Goal: Task Accomplishment & Management: Manage account settings

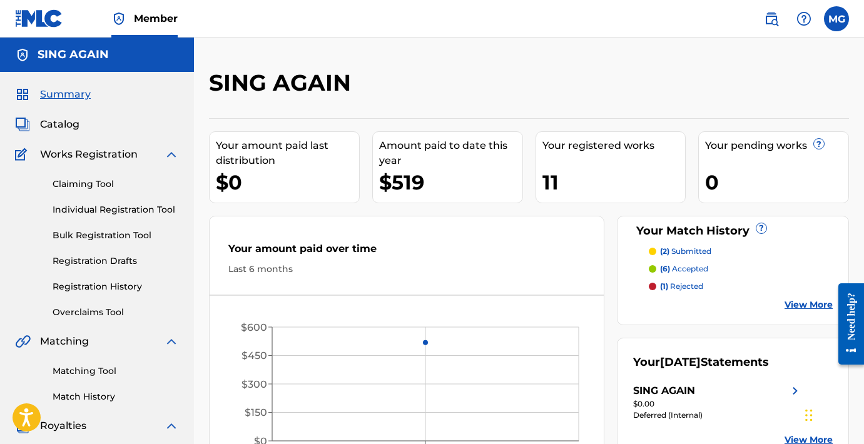
click at [793, 303] on link "View More" at bounding box center [809, 305] width 48 height 13
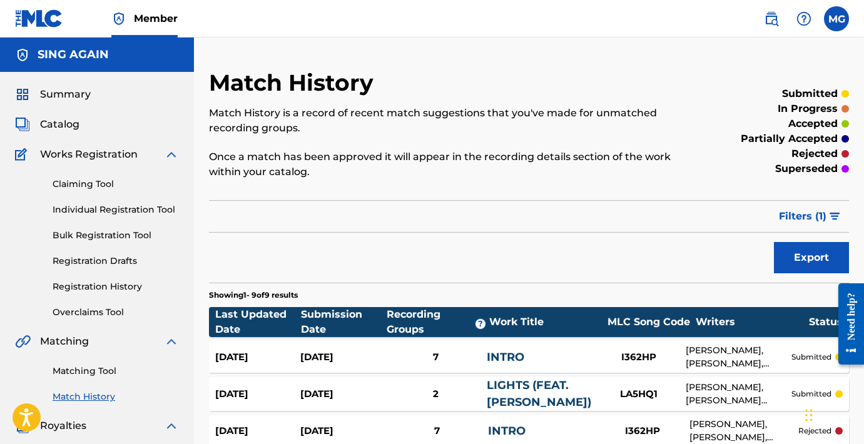
click at [83, 182] on link "Claiming Tool" at bounding box center [116, 184] width 126 height 13
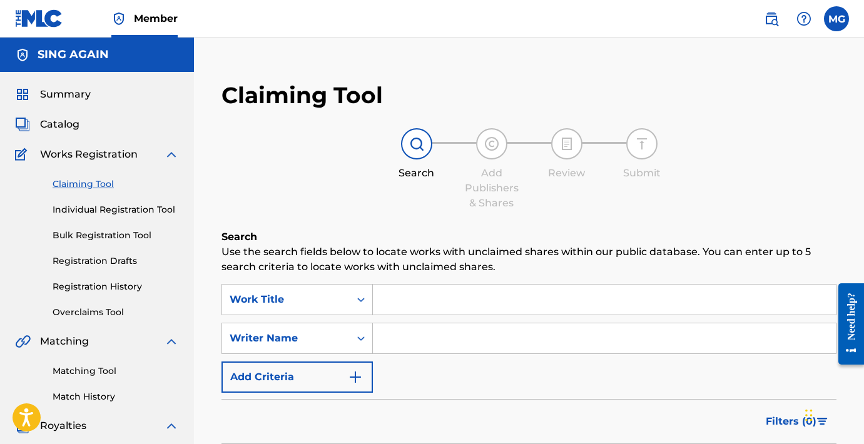
click at [426, 336] on input "Search Form" at bounding box center [604, 339] width 463 height 30
type input "[PERSON_NAME]"
click at [547, 371] on div "SearchWithCriteria775f9c65-12ca-43e5-a3ba-d0133b1193e6 Work Title SearchWithCri…" at bounding box center [529, 338] width 615 height 109
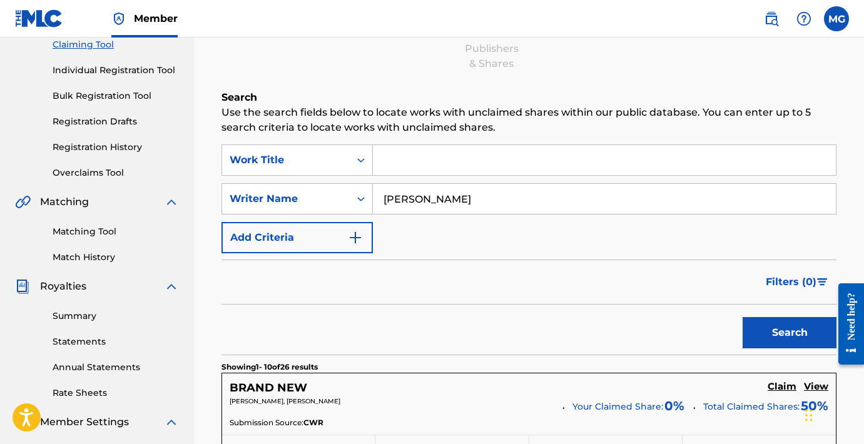
scroll to position [148, 0]
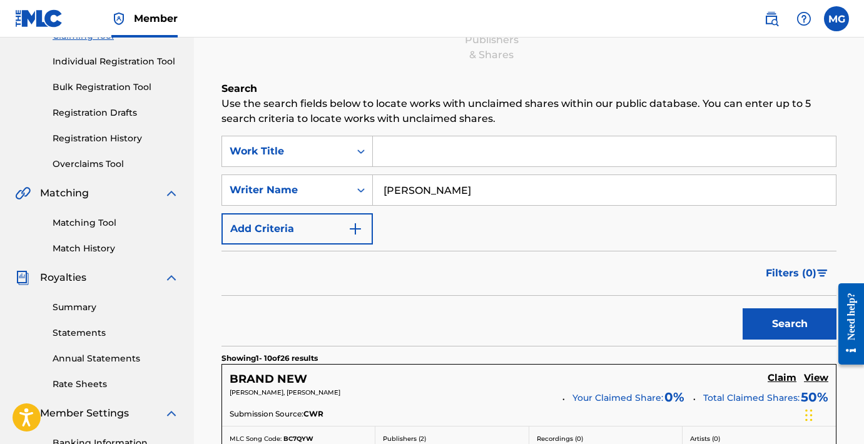
click at [770, 330] on button "Search" at bounding box center [790, 324] width 94 height 31
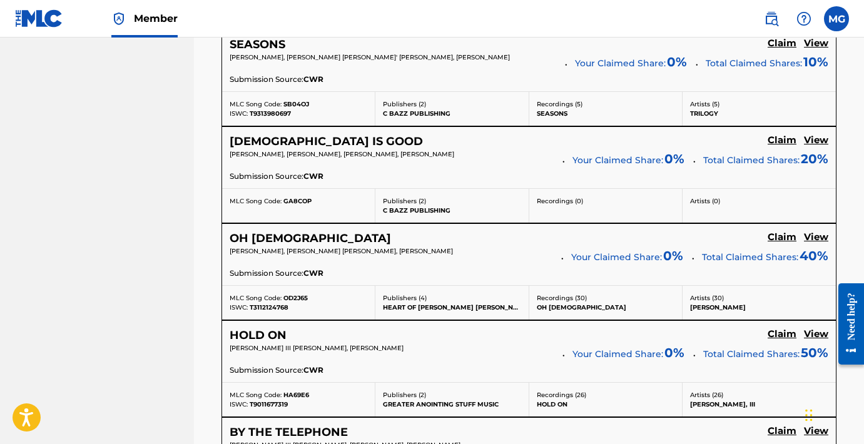
scroll to position [682, 0]
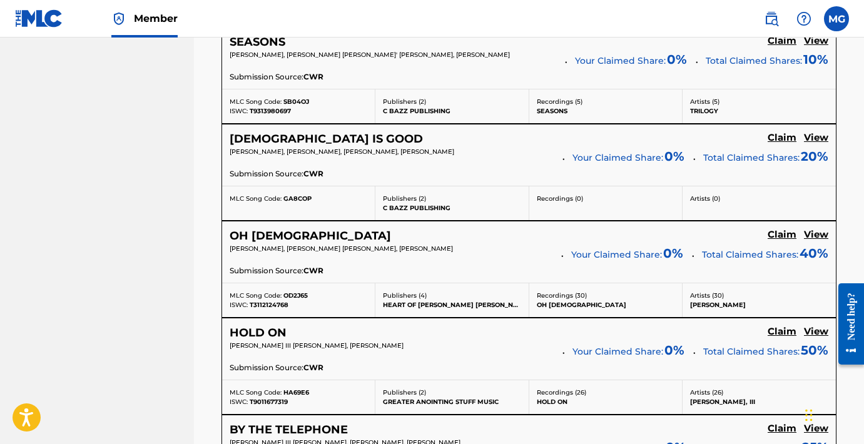
click at [817, 139] on h5 "View" at bounding box center [816, 138] width 24 height 12
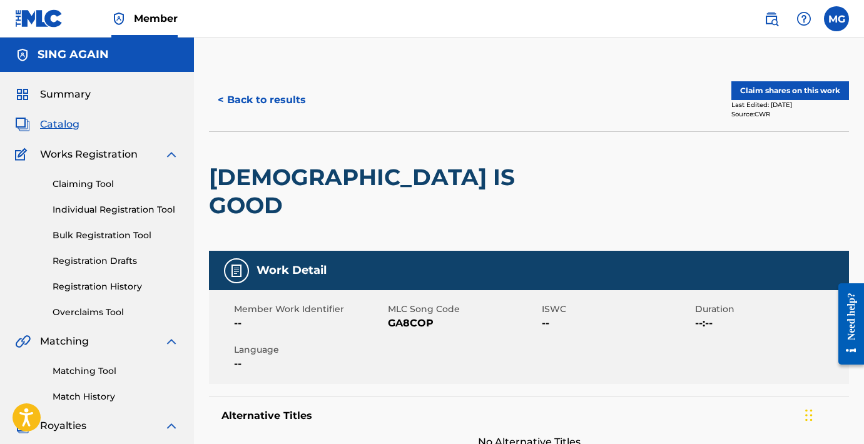
click at [260, 101] on button "< Back to results" at bounding box center [262, 100] width 106 height 31
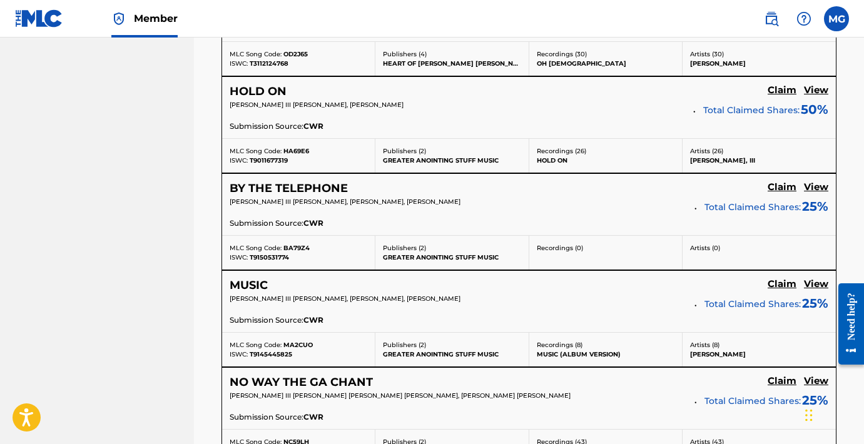
scroll to position [918, 0]
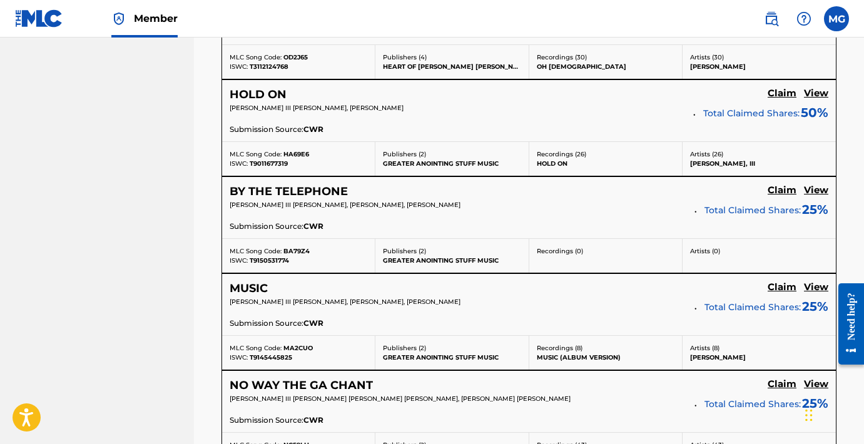
click at [818, 88] on h5 "View" at bounding box center [816, 94] width 24 height 12
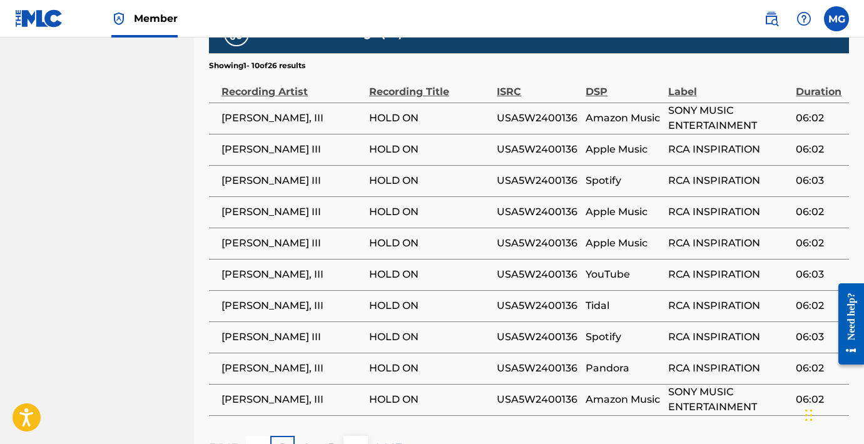
scroll to position [909, 0]
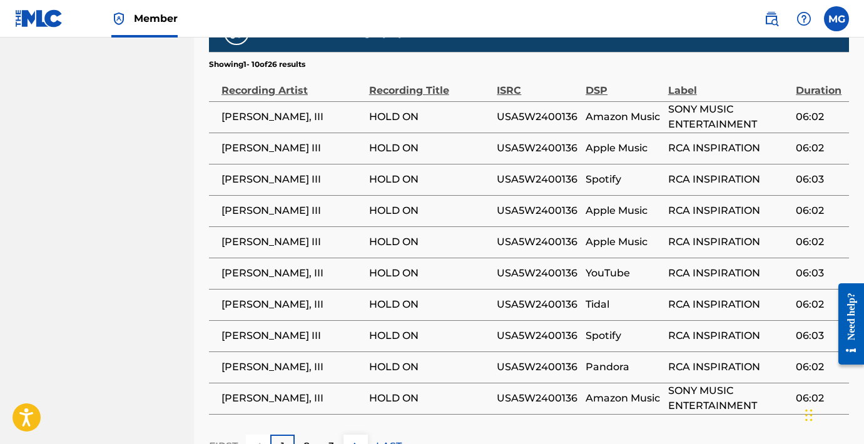
click at [309, 439] on p "2" at bounding box center [307, 446] width 6 height 15
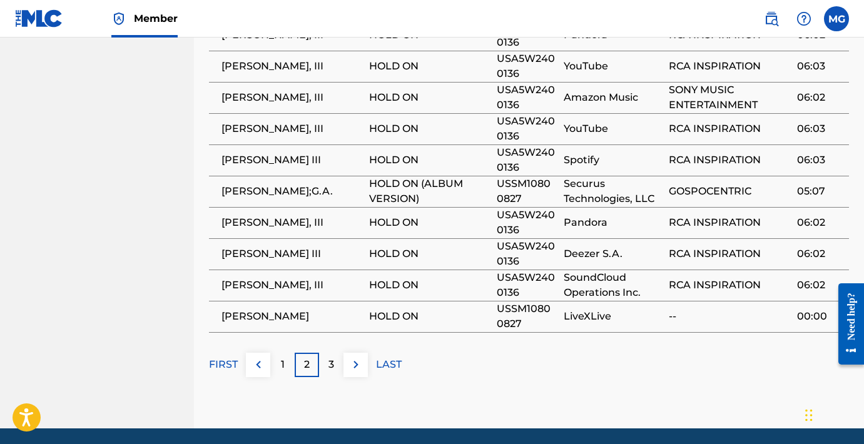
scroll to position [992, 0]
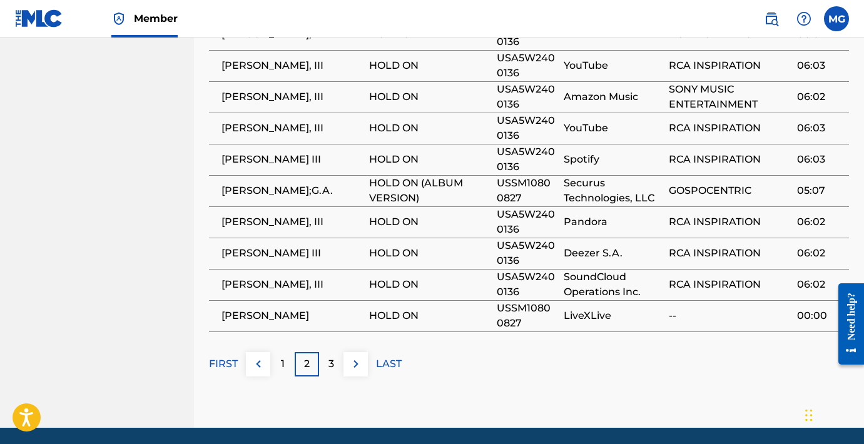
click at [327, 352] on div "3" at bounding box center [331, 364] width 24 height 24
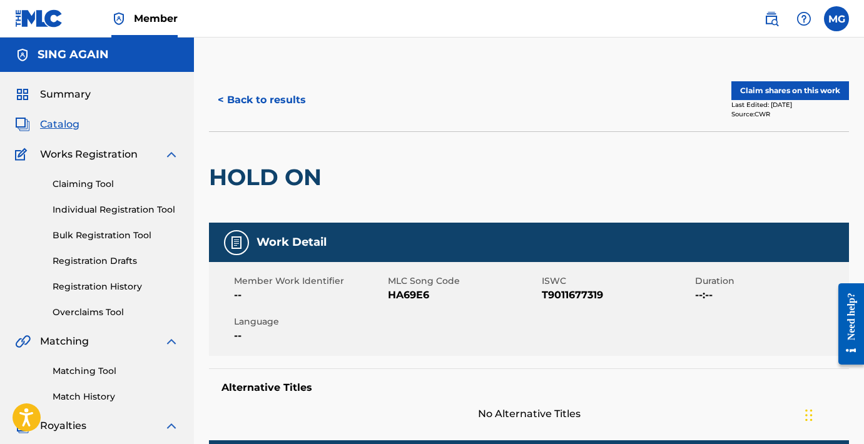
scroll to position [0, 0]
click at [263, 98] on button "< Back to results" at bounding box center [262, 100] width 106 height 31
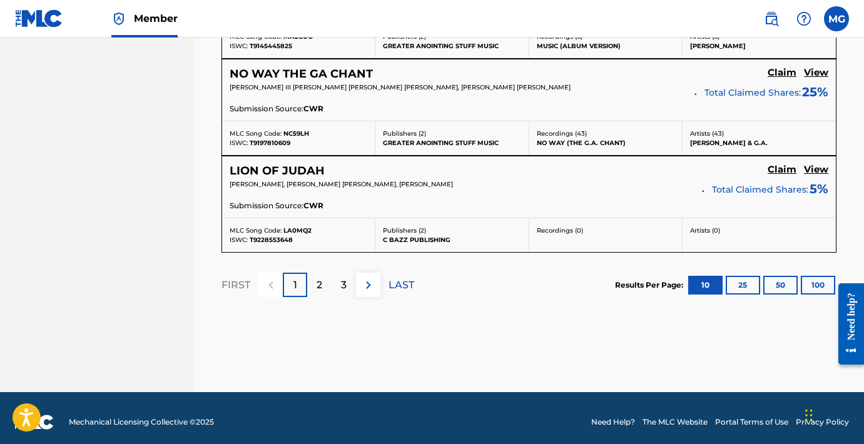
scroll to position [1233, 0]
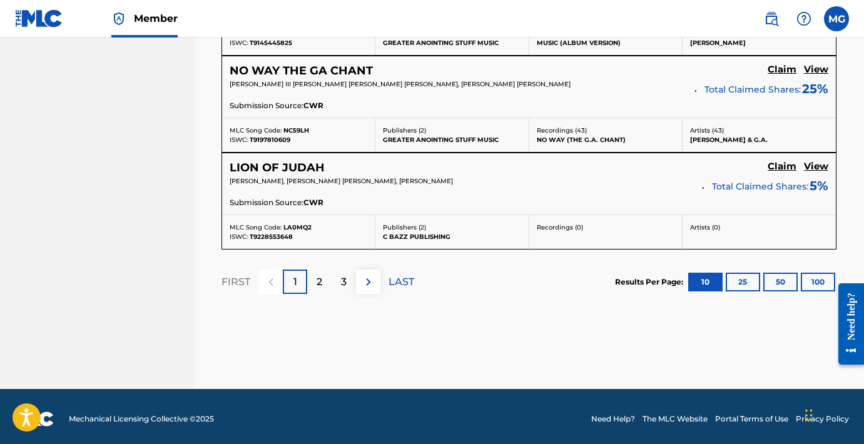
click at [321, 275] on p "2" at bounding box center [320, 282] width 6 height 15
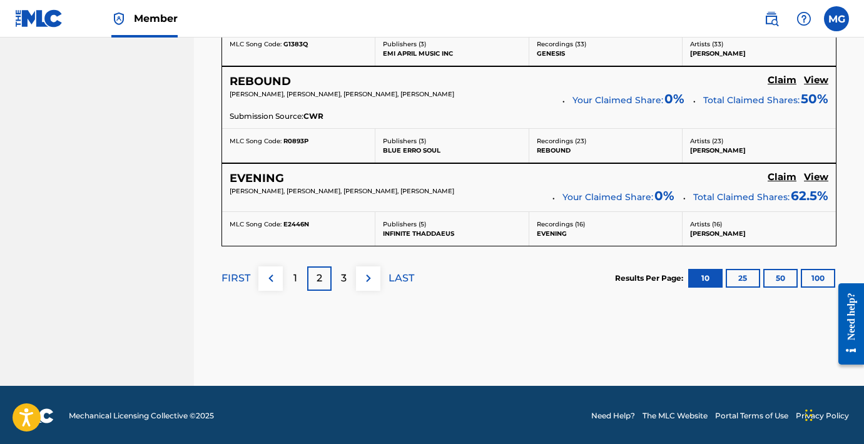
scroll to position [1226, 0]
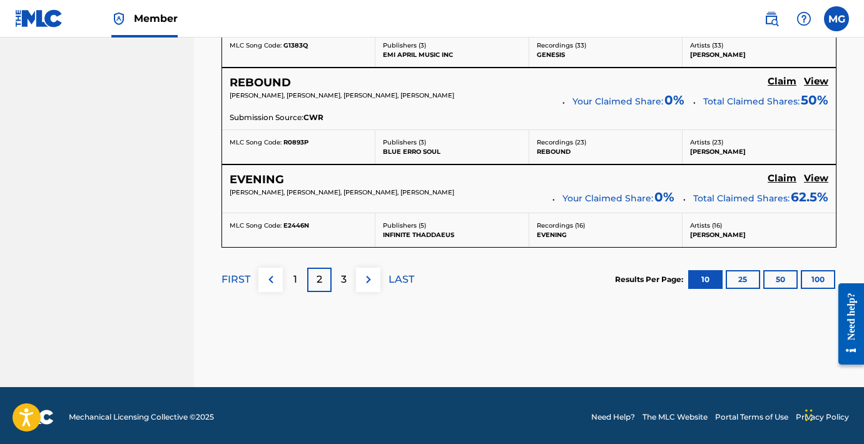
click at [818, 79] on h5 "View" at bounding box center [816, 82] width 24 height 12
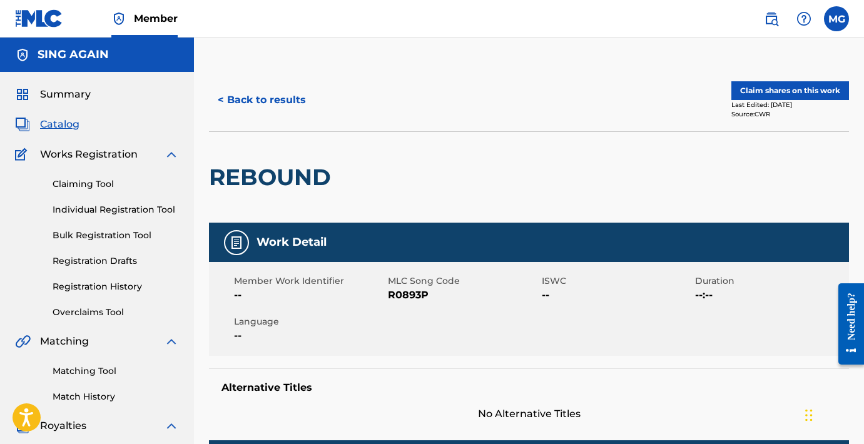
click at [237, 107] on button "< Back to results" at bounding box center [262, 100] width 106 height 31
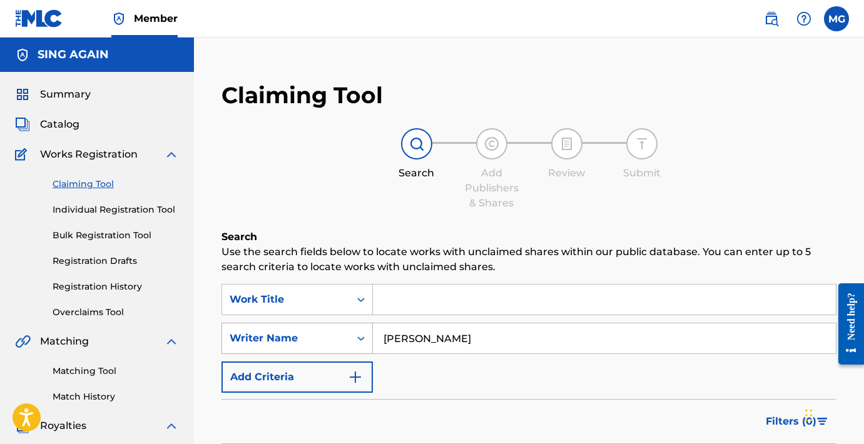
drag, startPoint x: 474, startPoint y: 346, endPoint x: 294, endPoint y: 343, distance: 180.3
click at [294, 343] on div "SearchWithCriteriaa6ce04db-876b-4647-be8d-760e4b8d1fec Writer Name [PERSON_NAME]" at bounding box center [529, 338] width 615 height 31
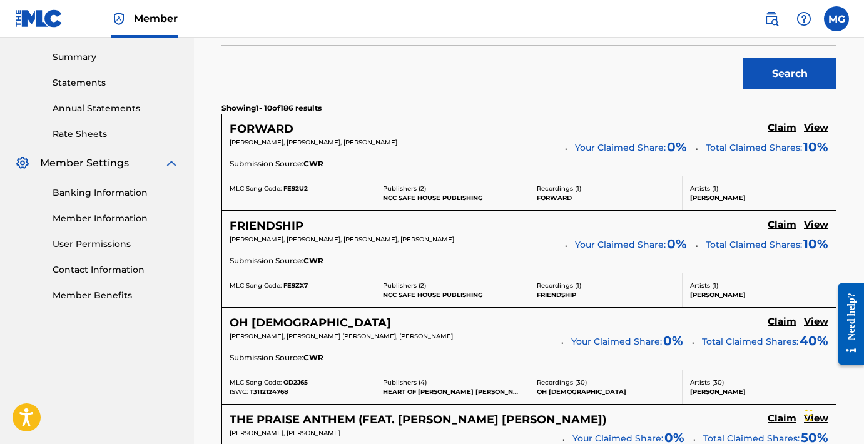
scroll to position [399, 0]
click at [802, 83] on button "Search" at bounding box center [790, 73] width 94 height 31
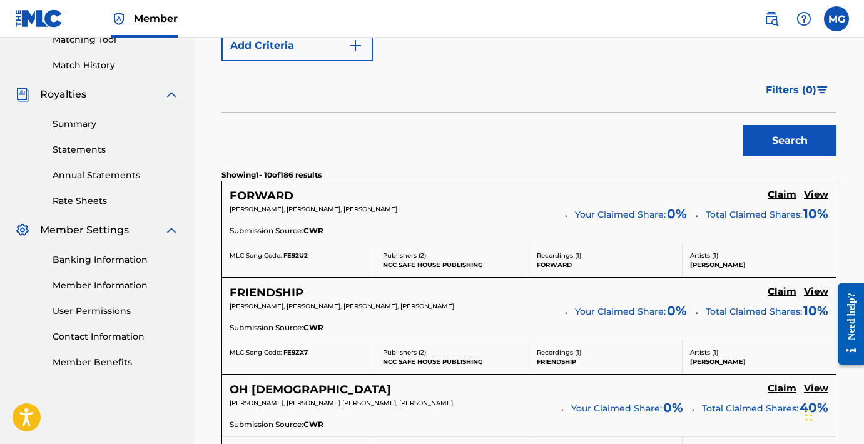
click at [802, 83] on span "Filters ( 0 )" at bounding box center [791, 90] width 51 height 15
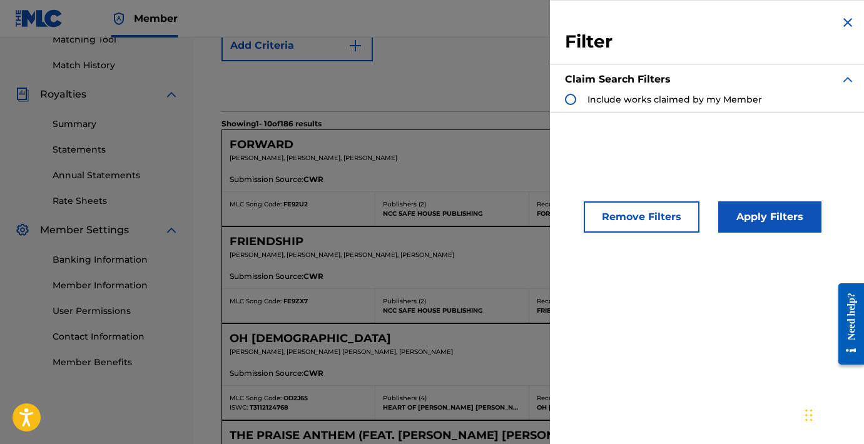
click at [843, 21] on img "Search Form" at bounding box center [848, 22] width 15 height 15
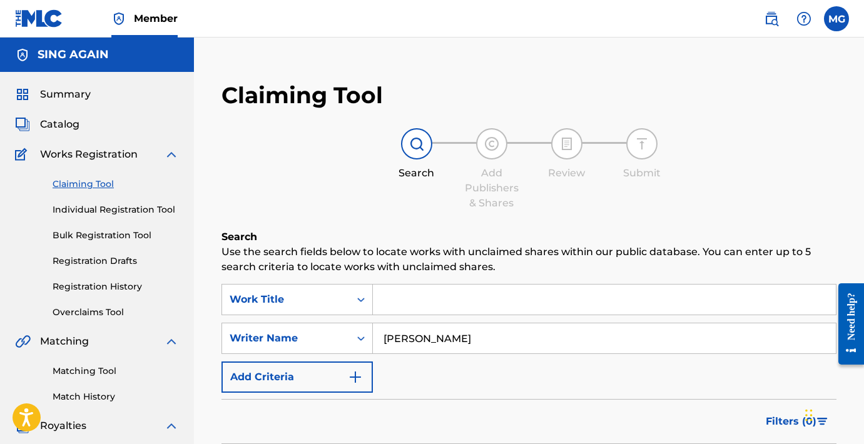
scroll to position [0, 0]
drag, startPoint x: 453, startPoint y: 341, endPoint x: 317, endPoint y: 341, distance: 136.5
click at [317, 341] on div "SearchWithCriteriaa6ce04db-876b-4647-be8d-760e4b8d1fec Writer Name [PERSON_NAME]" at bounding box center [529, 338] width 615 height 31
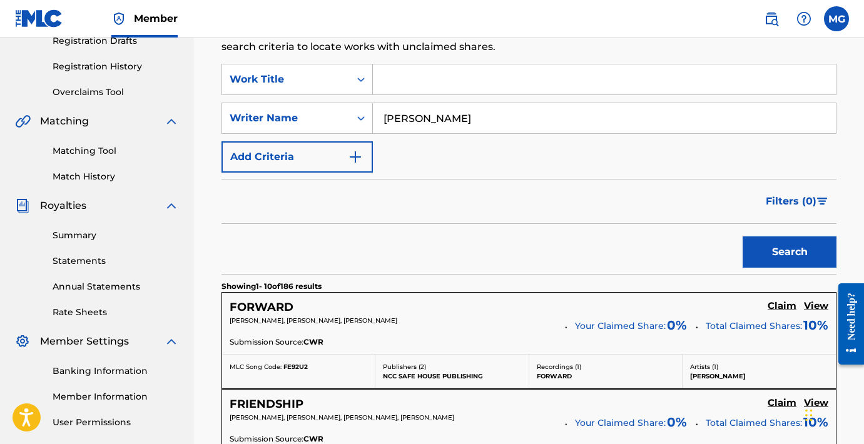
scroll to position [232, 0]
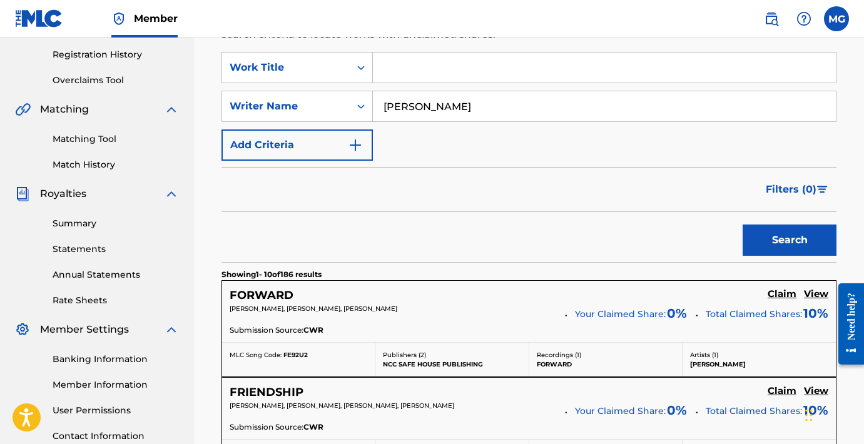
click at [794, 233] on button "Search" at bounding box center [790, 240] width 94 height 31
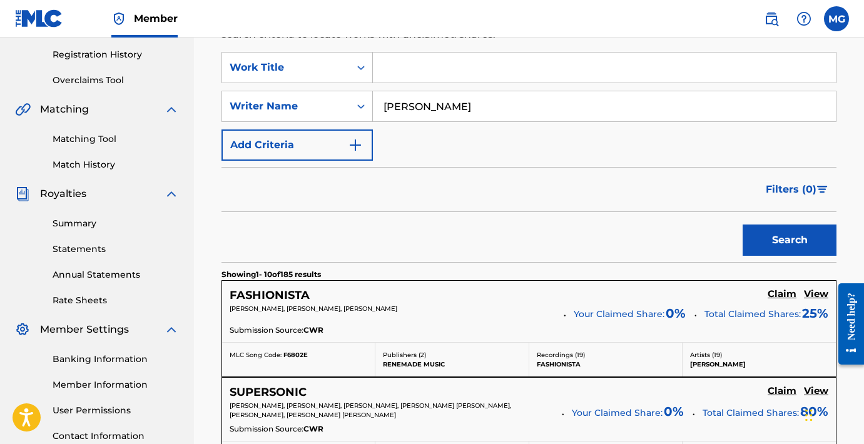
click at [474, 104] on input "[PERSON_NAME]" at bounding box center [604, 106] width 463 height 30
type input "[PERSON_NAME] [PERSON_NAME]"
click at [795, 252] on button "Search" at bounding box center [790, 240] width 94 height 31
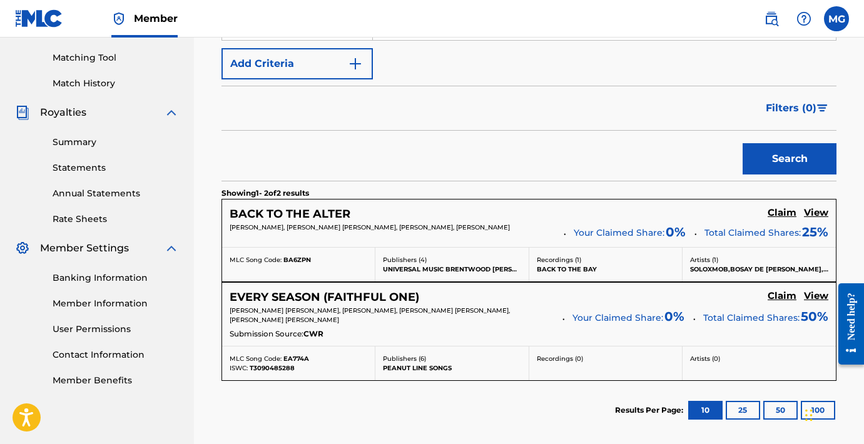
scroll to position [317, 0]
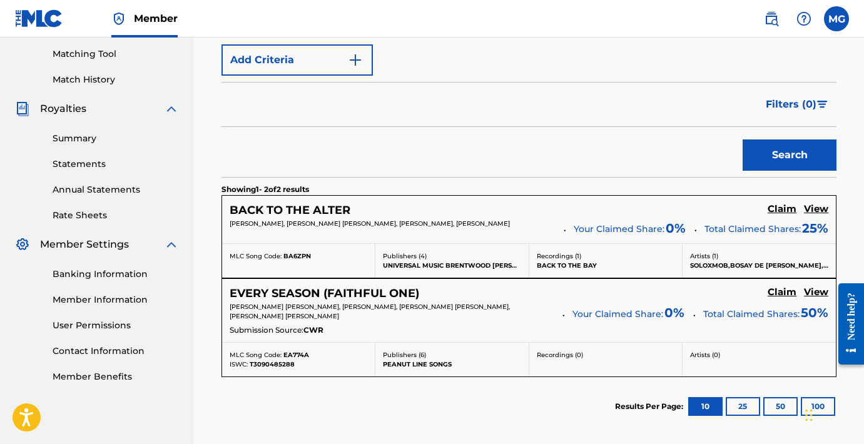
click at [819, 208] on h5 "View" at bounding box center [816, 209] width 24 height 12
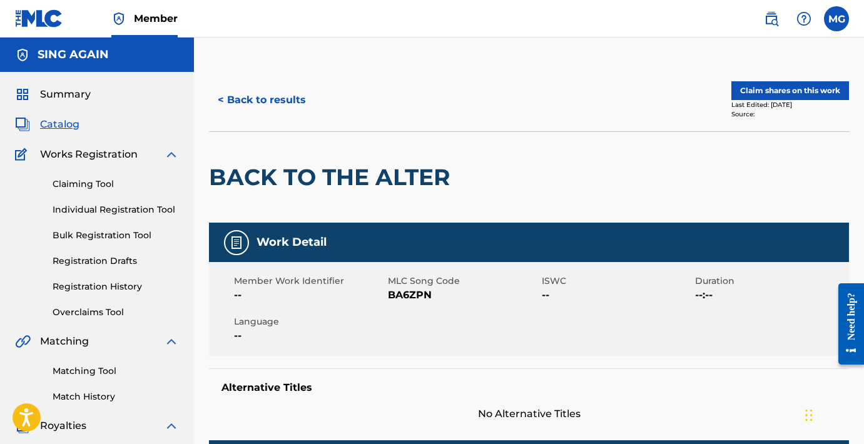
click at [269, 100] on button "< Back to results" at bounding box center [262, 100] width 106 height 31
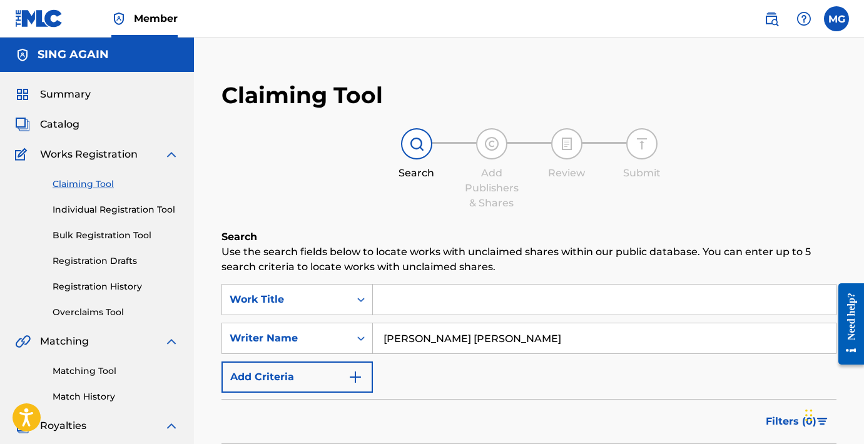
click at [453, 337] on input "[PERSON_NAME] [PERSON_NAME]" at bounding box center [604, 339] width 463 height 30
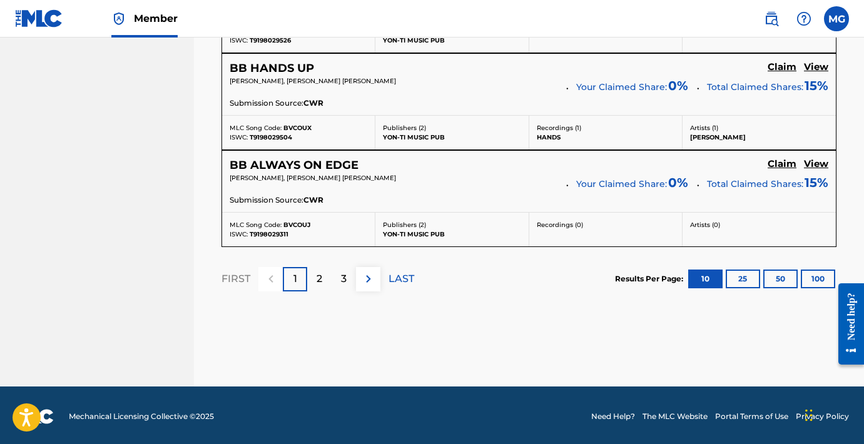
scroll to position [1237, 0]
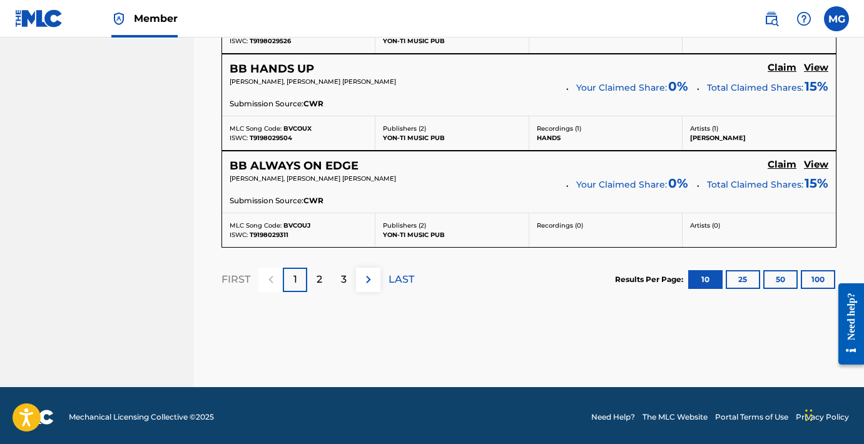
click at [327, 283] on div "2" at bounding box center [319, 280] width 24 height 24
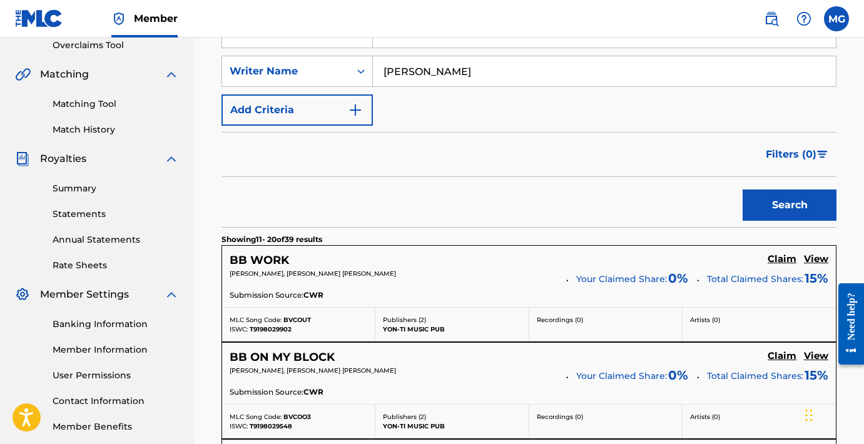
scroll to position [215, 0]
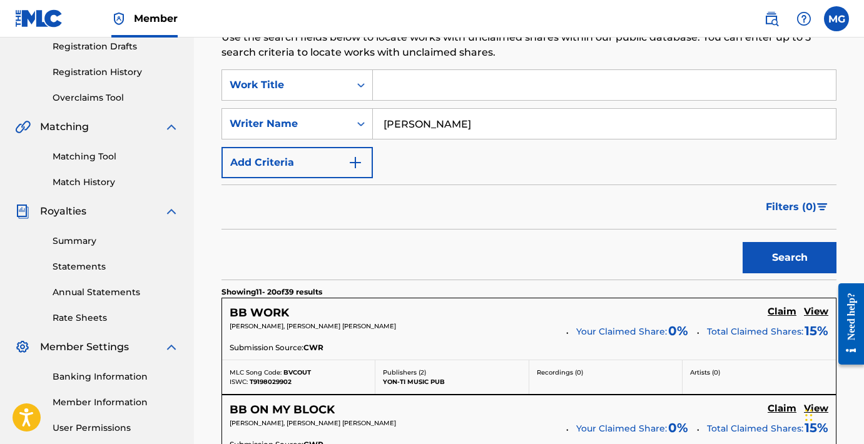
click at [471, 125] on input "[PERSON_NAME]" at bounding box center [604, 124] width 463 height 30
click at [418, 125] on input "[PERSON_NAME]" at bounding box center [604, 124] width 463 height 30
click at [790, 258] on button "Search" at bounding box center [790, 257] width 94 height 31
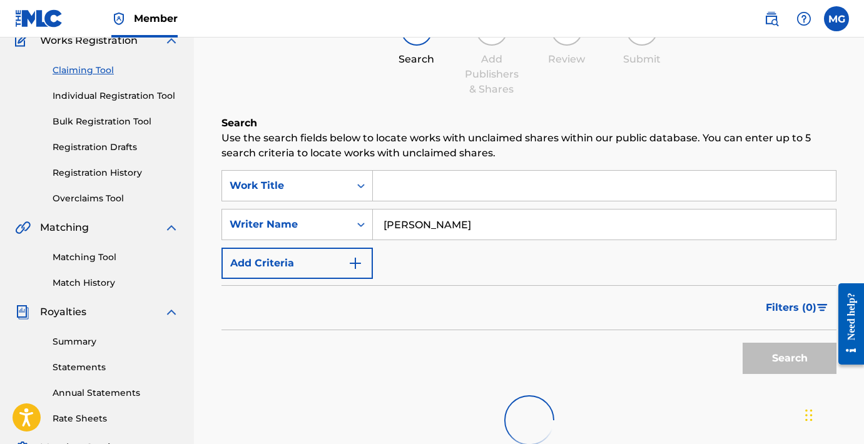
scroll to position [118, 0]
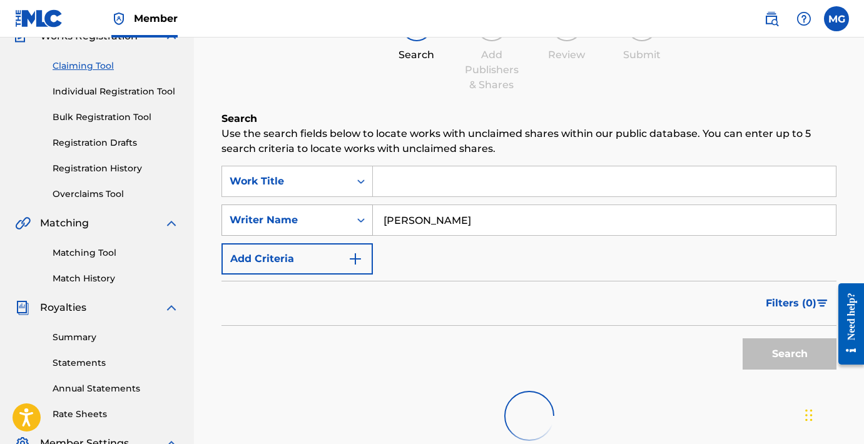
drag, startPoint x: 479, startPoint y: 223, endPoint x: 269, endPoint y: 230, distance: 209.8
click at [272, 230] on div "SearchWithCriteriaa6ce04db-876b-4647-be8d-760e4b8d1fec Writer Name [PERSON_NAME]" at bounding box center [529, 220] width 615 height 31
type input "j"
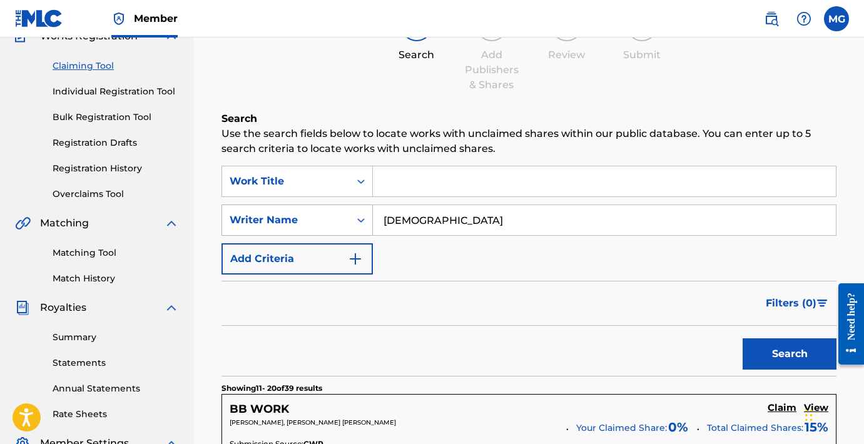
click at [790, 354] on button "Search" at bounding box center [790, 354] width 94 height 31
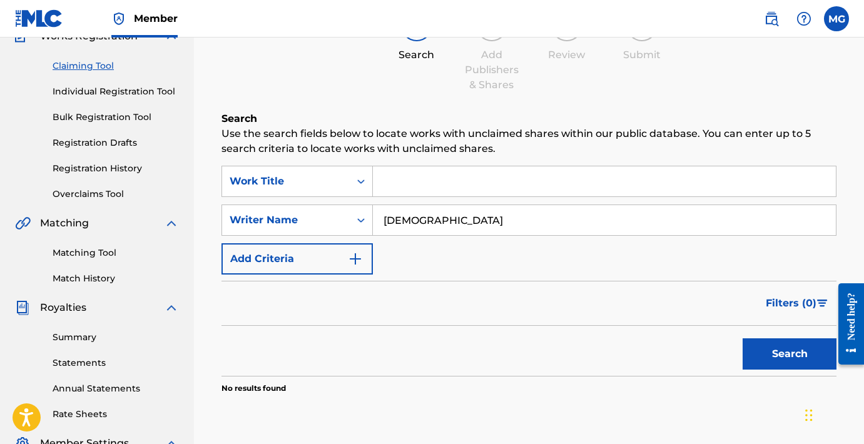
click at [781, 354] on button "Search" at bounding box center [790, 354] width 94 height 31
click at [412, 221] on input "[DEMOGRAPHIC_DATA]" at bounding box center [604, 220] width 463 height 30
click at [770, 362] on button "Search" at bounding box center [790, 354] width 94 height 31
drag, startPoint x: 461, startPoint y: 222, endPoint x: 289, endPoint y: 232, distance: 171.8
click at [289, 232] on div "SearchWithCriteriaa6ce04db-876b-4647-be8d-760e4b8d1fec Writer Name [PERSON_NAME]" at bounding box center [529, 220] width 615 height 31
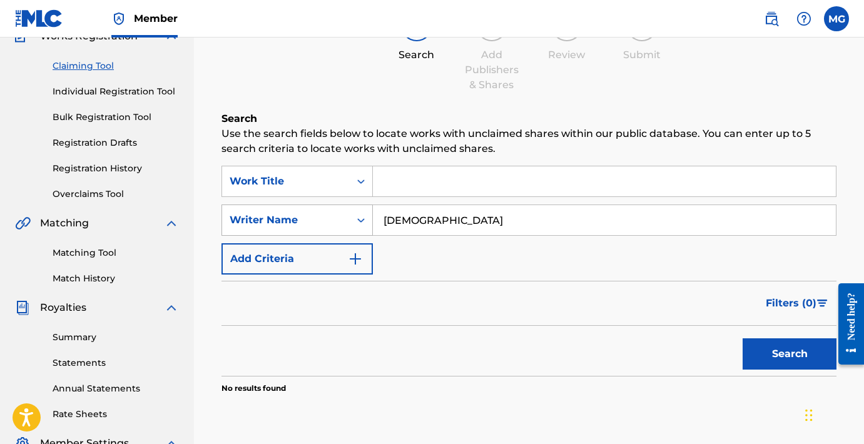
drag, startPoint x: 438, startPoint y: 212, endPoint x: 357, endPoint y: 233, distance: 83.5
click at [357, 233] on div "SearchWithCriteriaa6ce04db-876b-4647-be8d-760e4b8d1fec Writer Name [PERSON_NAME]" at bounding box center [529, 220] width 615 height 31
click at [790, 354] on button "Search" at bounding box center [790, 354] width 94 height 31
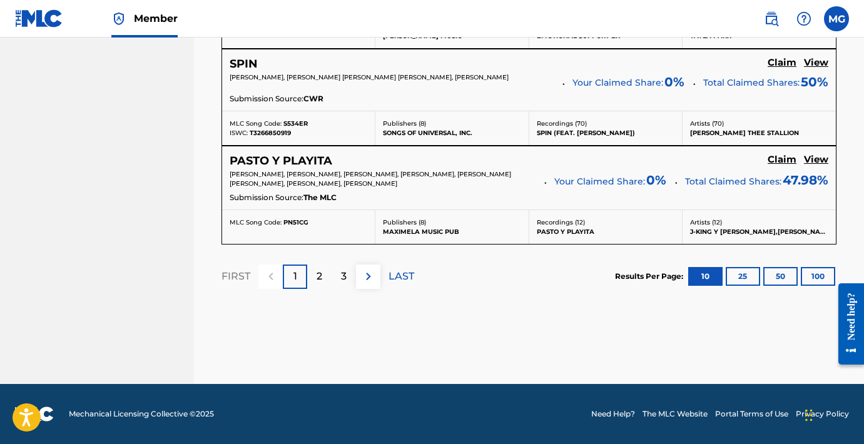
scroll to position [1330, 0]
click at [404, 277] on p "LAST" at bounding box center [402, 276] width 26 height 15
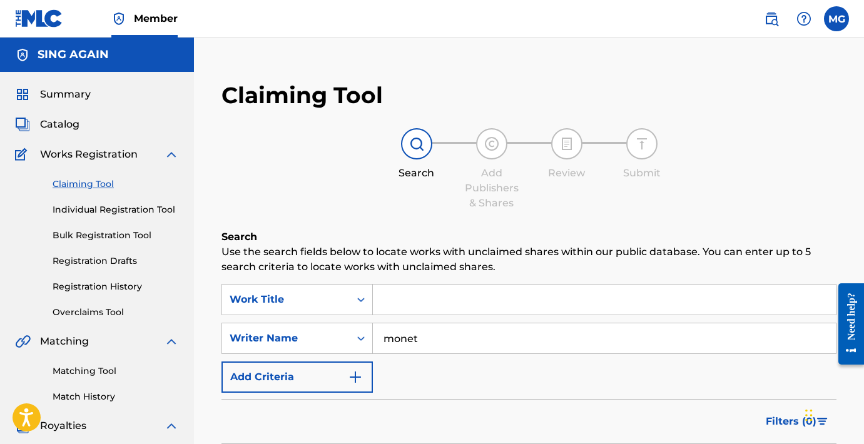
scroll to position [0, 0]
drag, startPoint x: 436, startPoint y: 339, endPoint x: 367, endPoint y: 328, distance: 69.7
click at [367, 328] on div "SearchWithCriteriaa6ce04db-876b-4647-be8d-760e4b8d1fec Writer Name [PERSON_NAME]" at bounding box center [529, 338] width 615 height 31
click at [471, 341] on input "[PERSON_NAME]" at bounding box center [604, 339] width 463 height 30
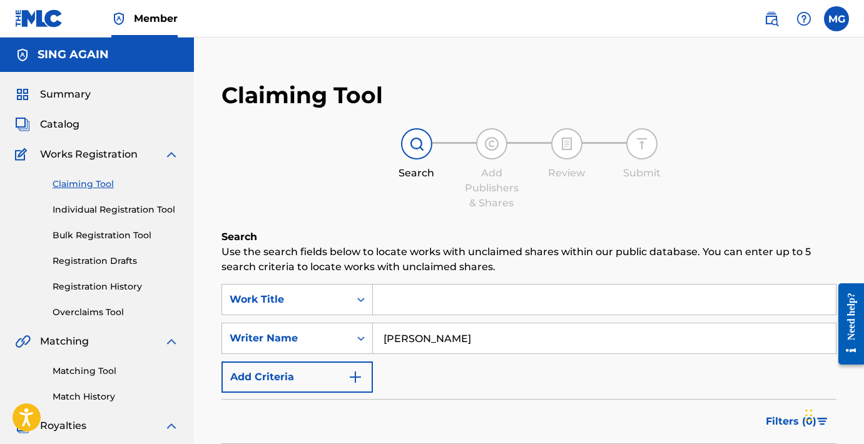
click at [381, 339] on input "[PERSON_NAME]" at bounding box center [604, 339] width 463 height 30
type input "[PERSON_NAME]"
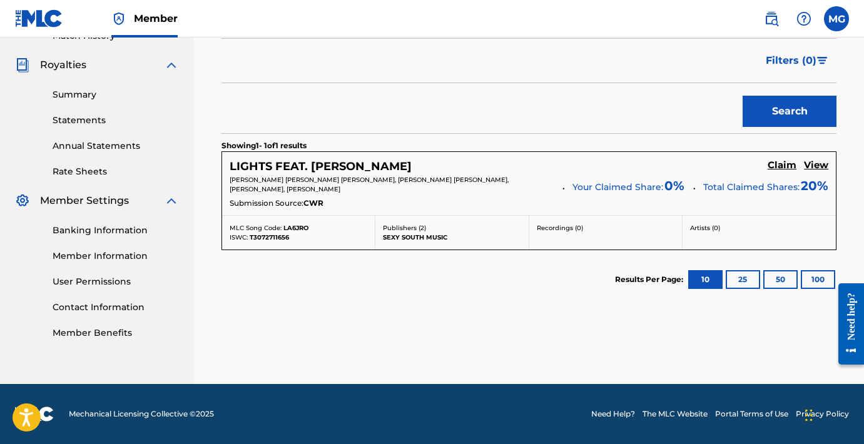
scroll to position [361, 0]
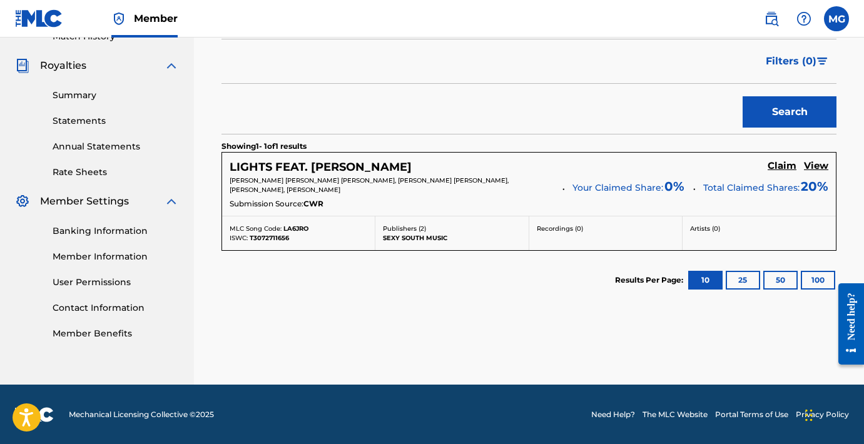
click at [785, 164] on h5 "Claim" at bounding box center [782, 166] width 29 height 12
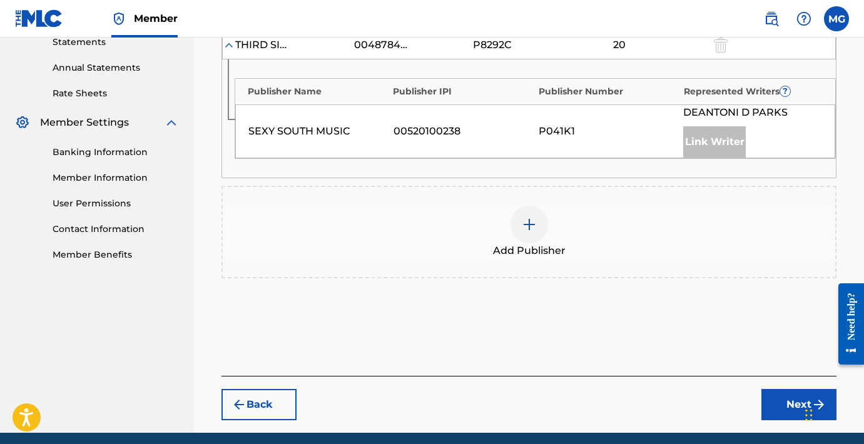
scroll to position [470, 0]
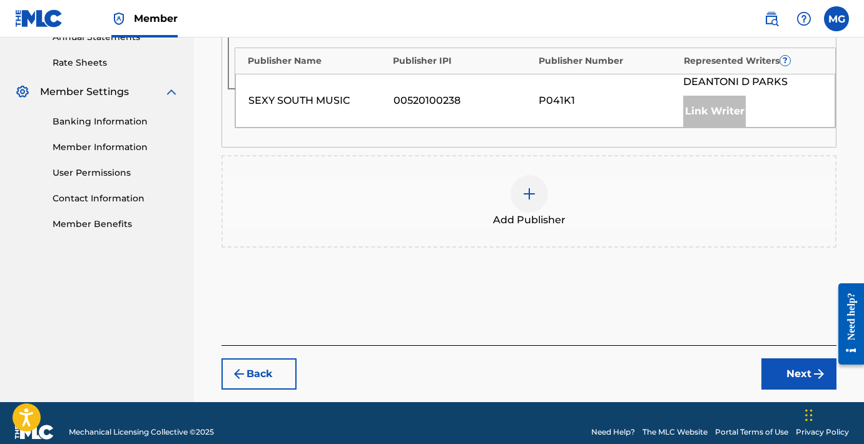
click at [527, 202] on img at bounding box center [529, 194] width 15 height 15
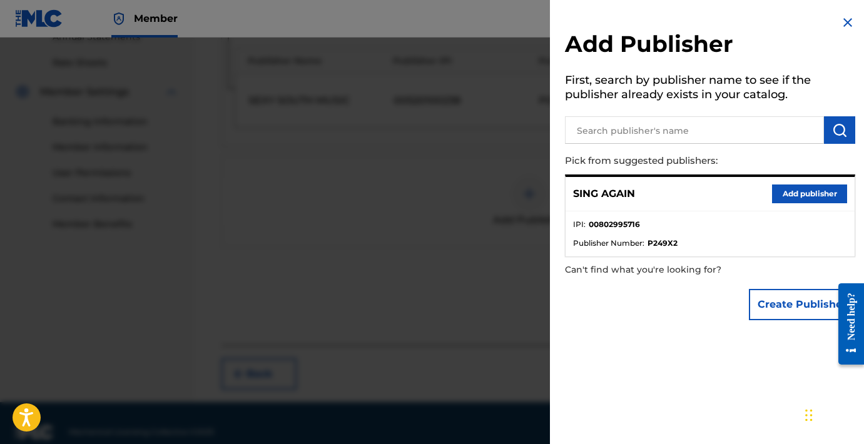
click at [797, 192] on button "Add publisher" at bounding box center [809, 194] width 75 height 19
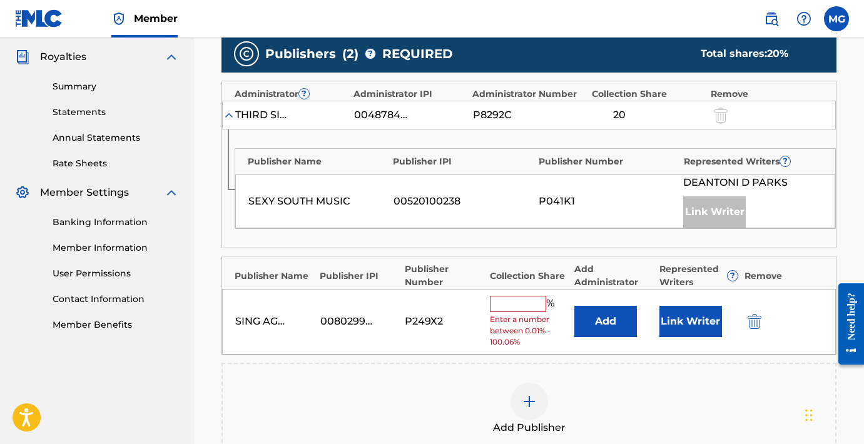
scroll to position [369, 0]
click at [529, 313] on input "text" at bounding box center [518, 305] width 56 height 16
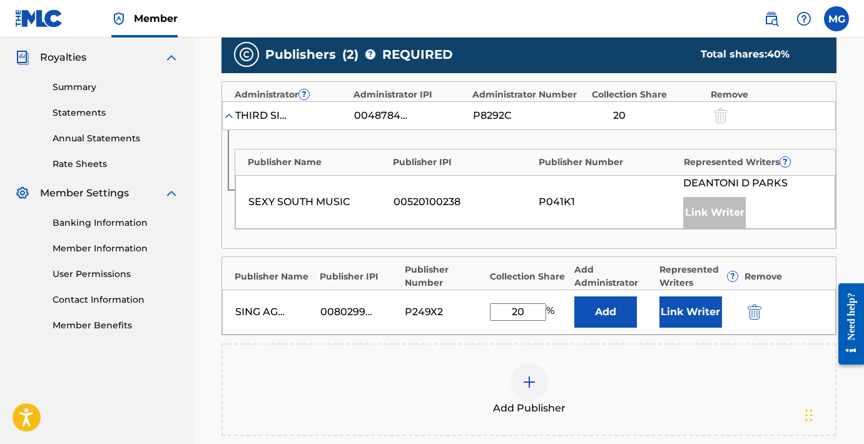
type input "20"
click at [676, 328] on button "Link Writer" at bounding box center [691, 312] width 63 height 31
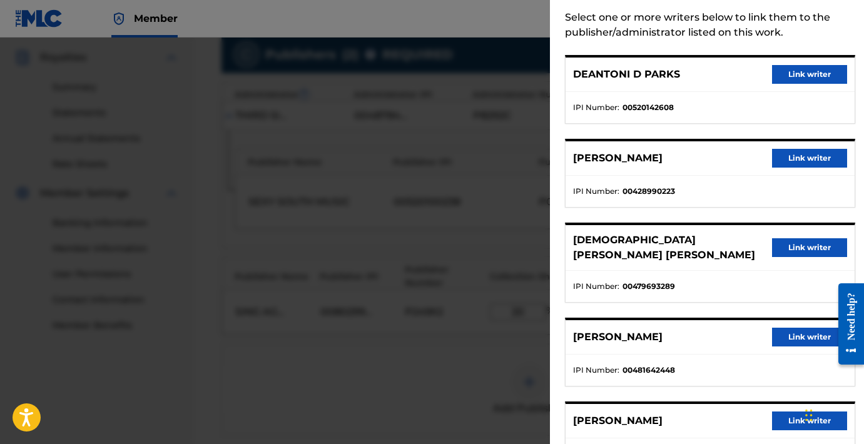
scroll to position [61, 0]
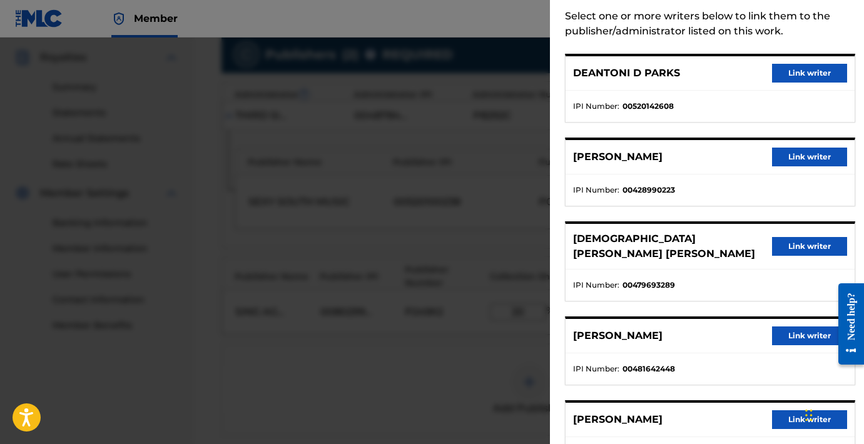
click at [807, 328] on button "Link writer" at bounding box center [809, 336] width 75 height 19
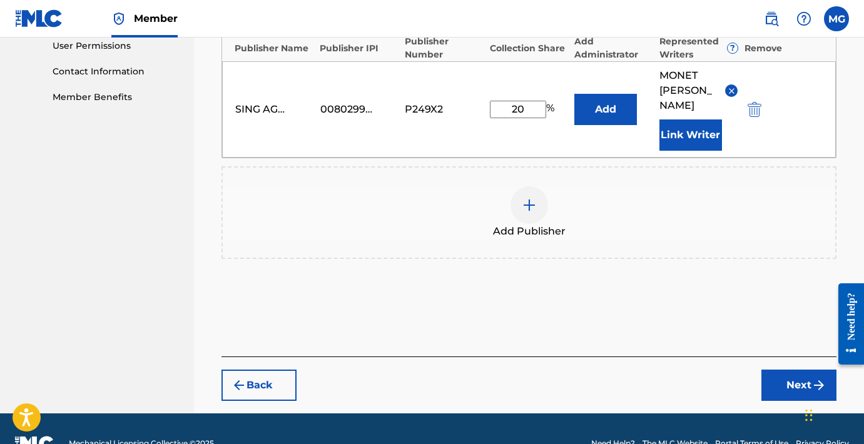
scroll to position [598, 0]
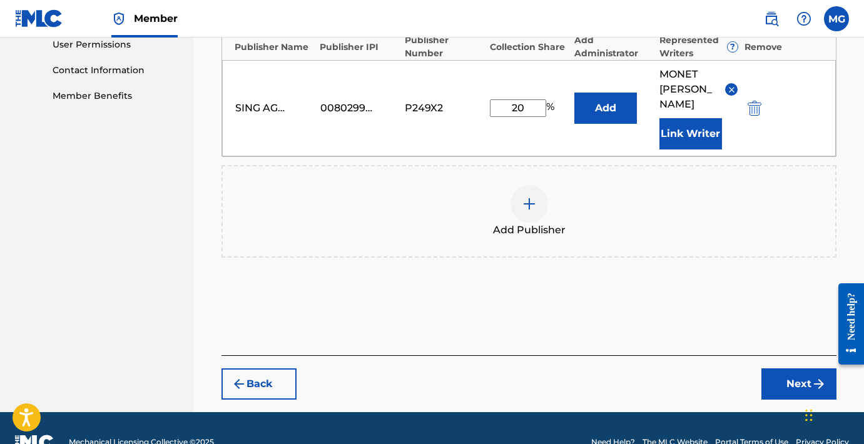
click at [784, 400] on button "Next" at bounding box center [799, 384] width 75 height 31
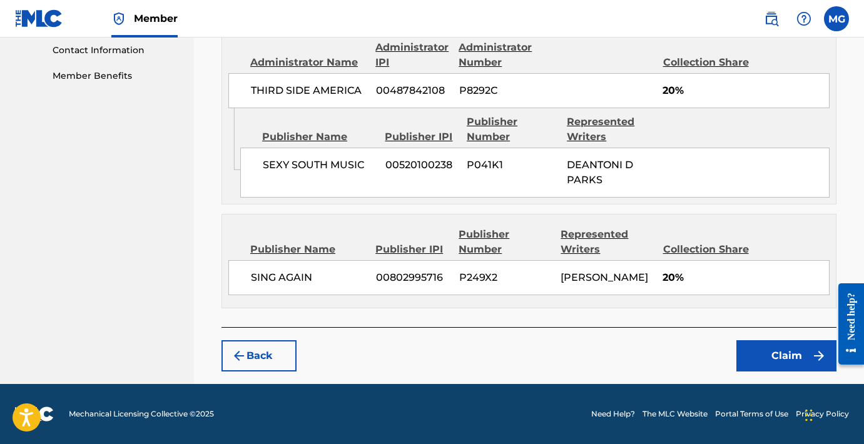
scroll to position [623, 0]
click at [805, 351] on button "Claim" at bounding box center [787, 356] width 100 height 31
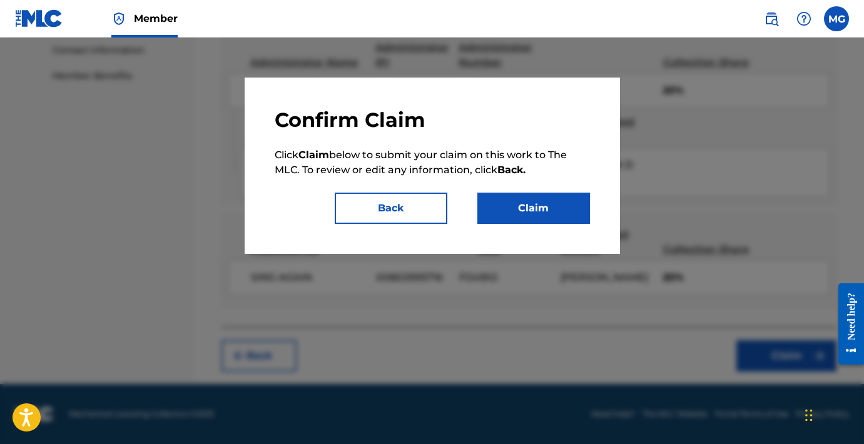
click at [528, 217] on button "Claim" at bounding box center [534, 208] width 113 height 31
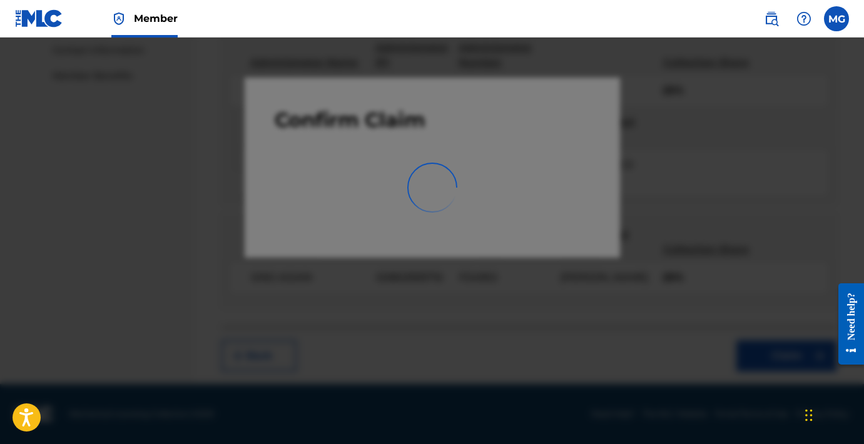
scroll to position [332, 0]
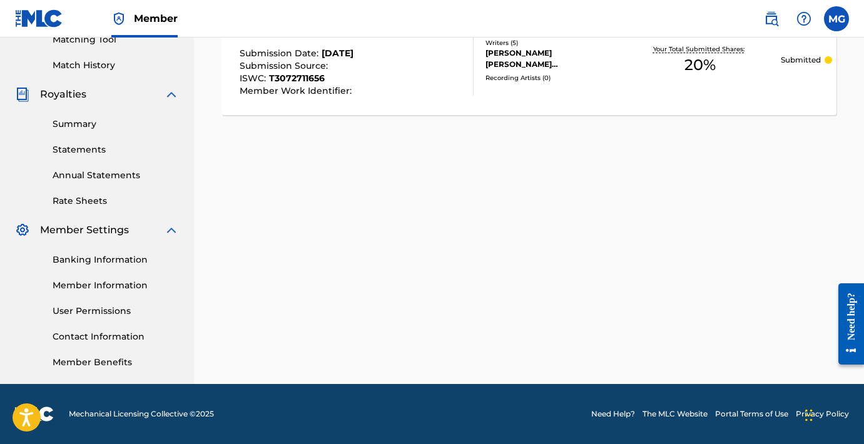
click at [366, 212] on div "Claiming Tool Search Add Publishers & Shares Review Submit Submit Your claim ha…" at bounding box center [529, 60] width 670 height 647
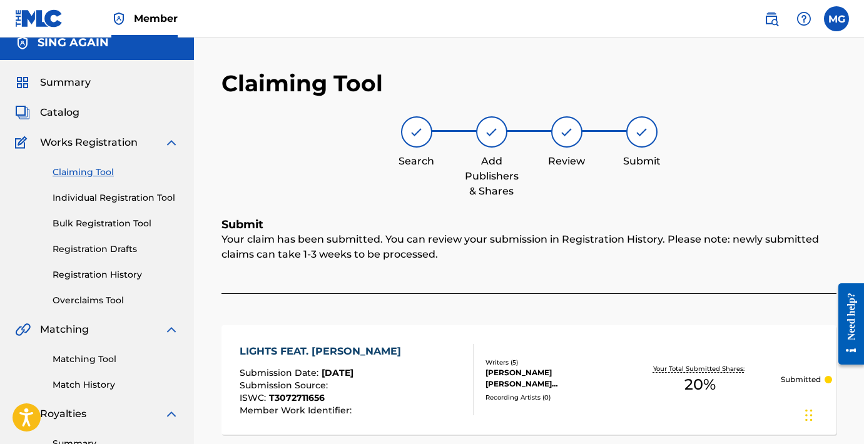
scroll to position [0, 0]
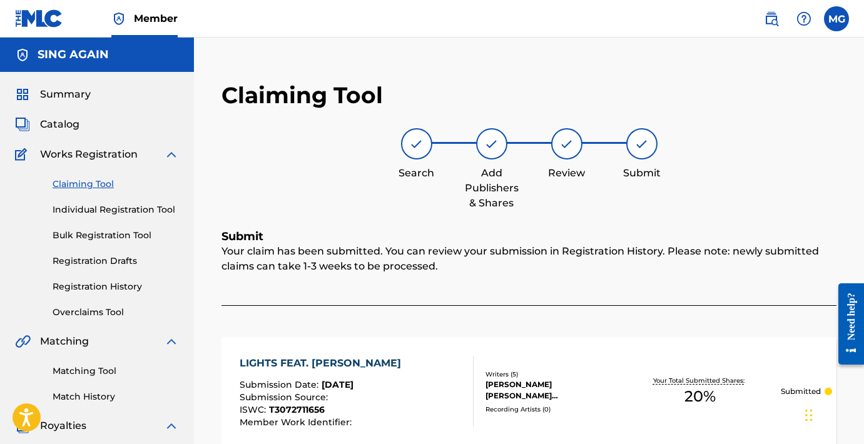
click at [77, 188] on link "Claiming Tool" at bounding box center [116, 184] width 126 height 13
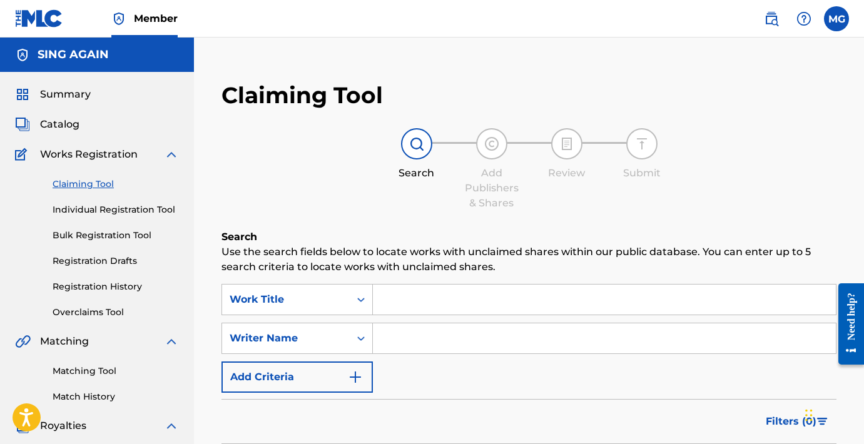
click at [381, 344] on input "Search Form" at bounding box center [604, 339] width 463 height 30
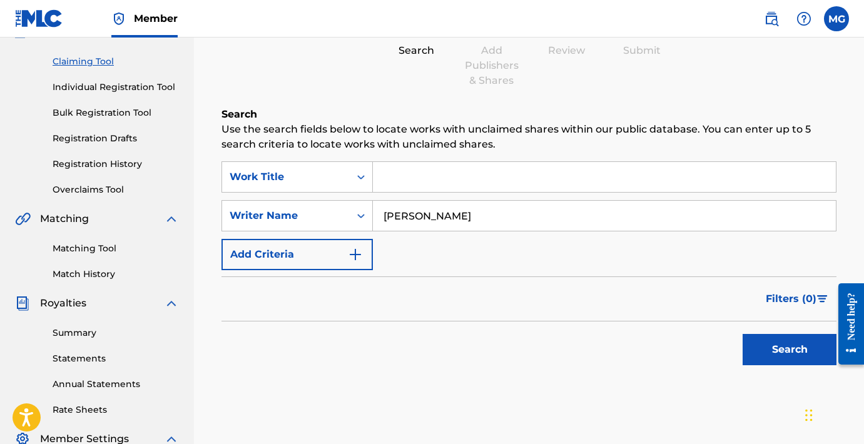
scroll to position [130, 0]
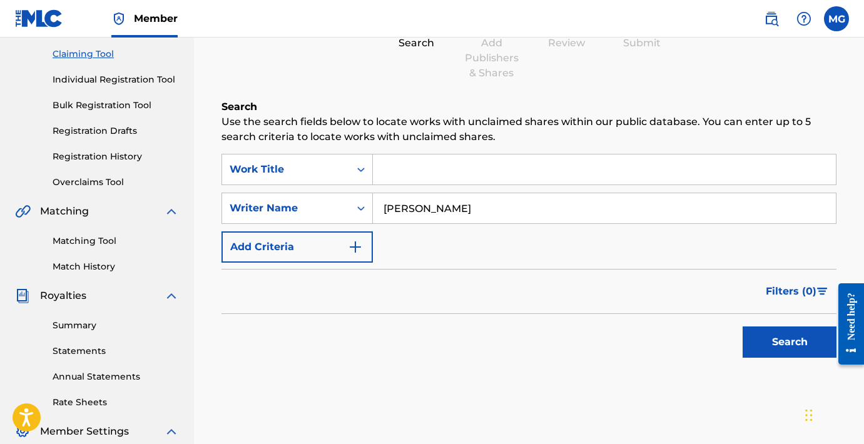
type input "[PERSON_NAME]"
click at [795, 356] on button "Search" at bounding box center [790, 342] width 94 height 31
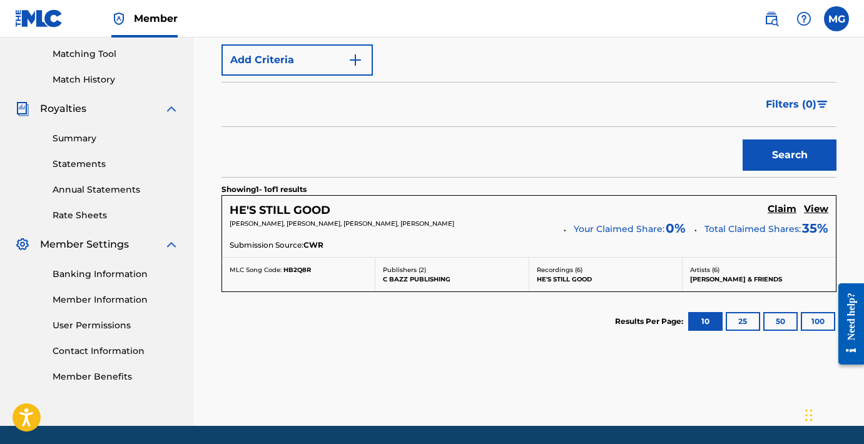
scroll to position [322, 0]
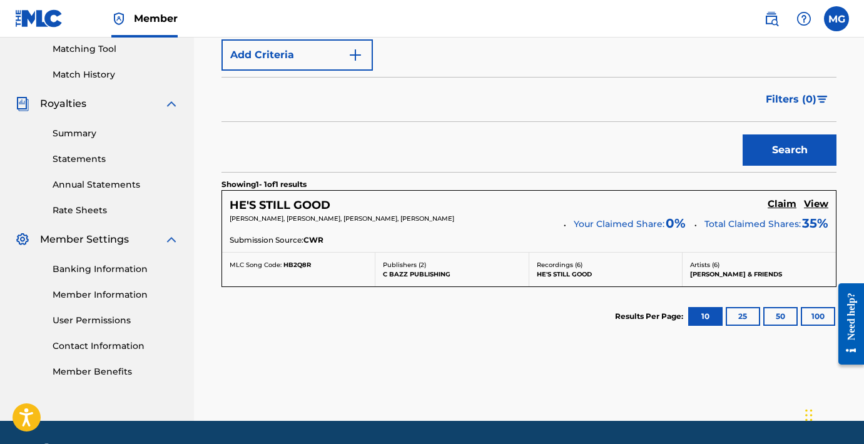
click at [817, 204] on h5 "View" at bounding box center [816, 204] width 24 height 12
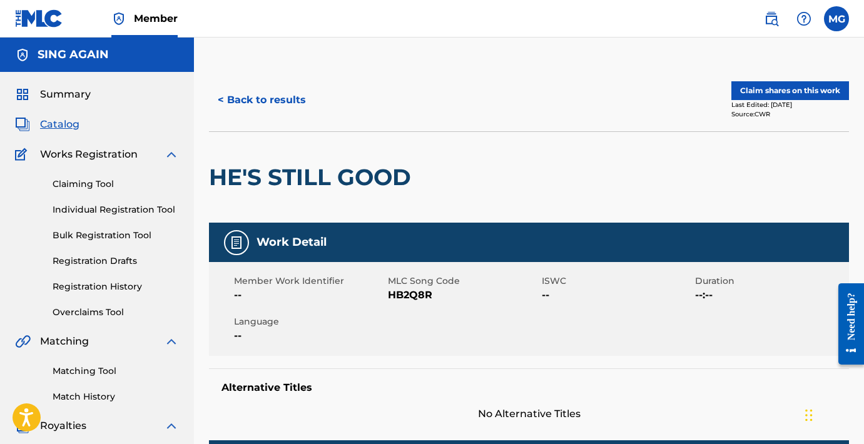
click at [257, 98] on button "< Back to results" at bounding box center [262, 100] width 106 height 31
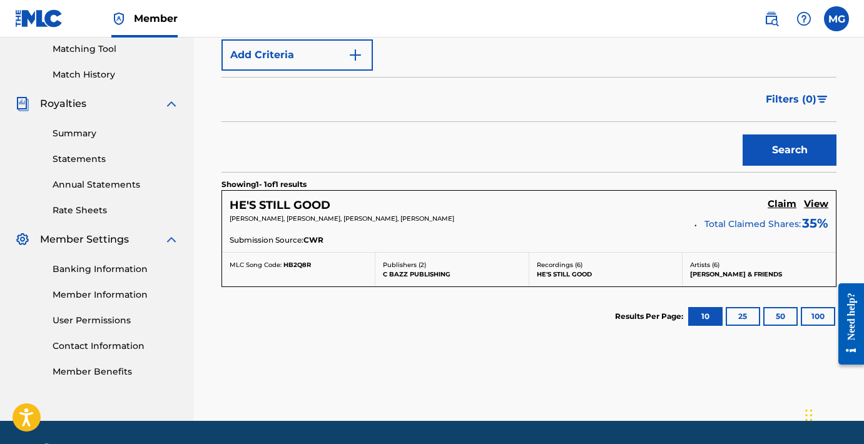
click at [820, 202] on h5 "View" at bounding box center [816, 204] width 24 height 12
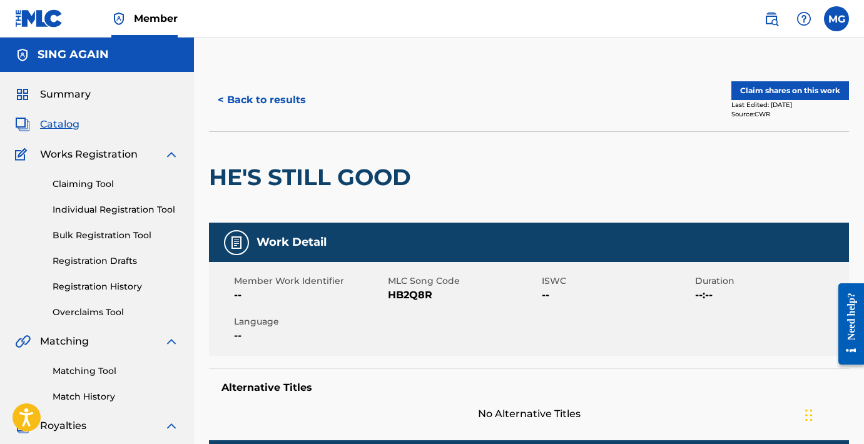
click at [773, 91] on button "Claim shares on this work" at bounding box center [791, 90] width 118 height 19
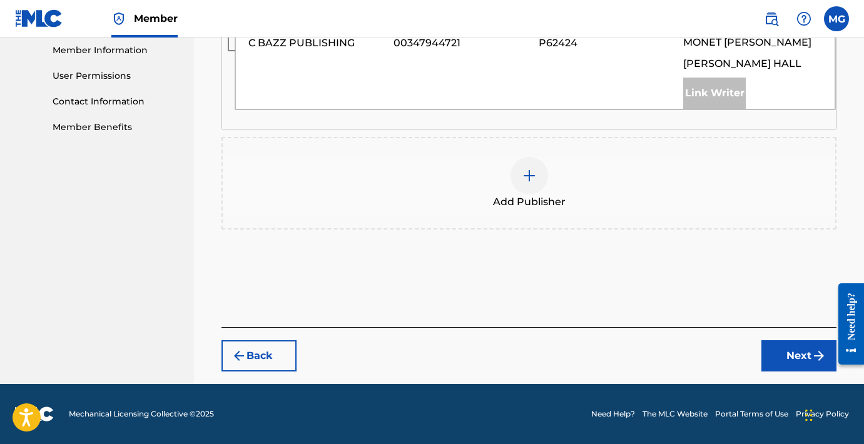
scroll to position [566, 0]
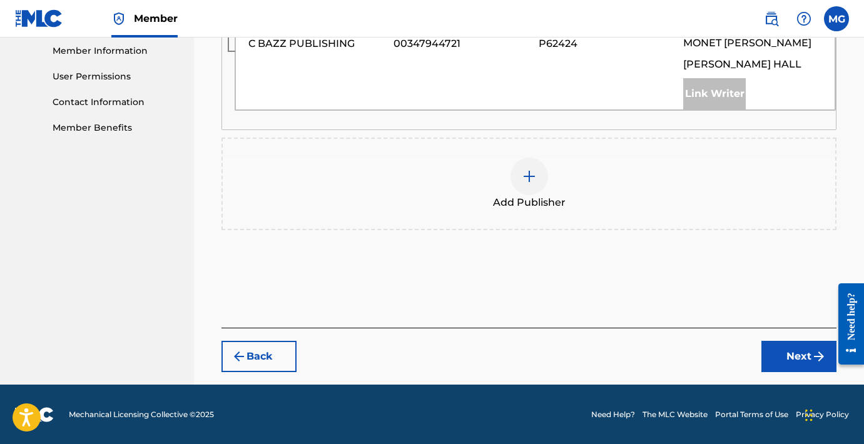
click at [535, 187] on div at bounding box center [530, 177] width 38 height 38
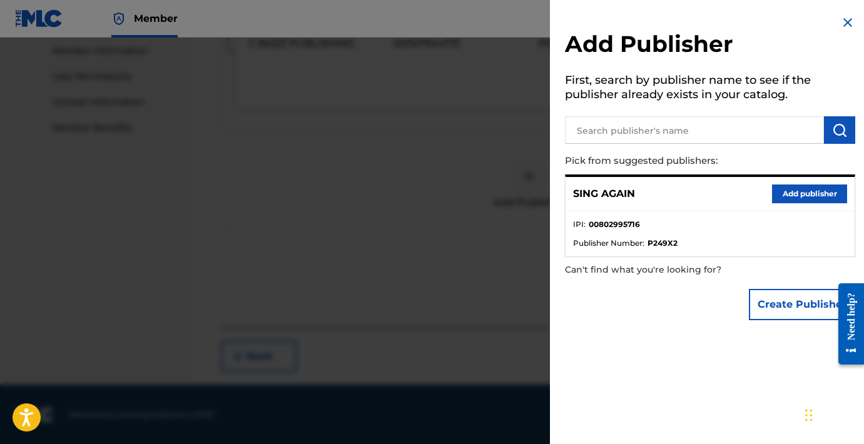
click at [809, 187] on button "Add publisher" at bounding box center [809, 194] width 75 height 19
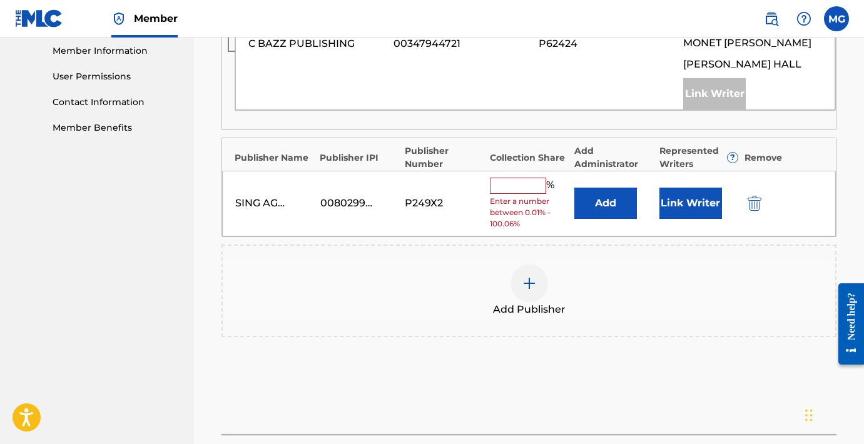
click at [513, 184] on input "text" at bounding box center [518, 186] width 56 height 16
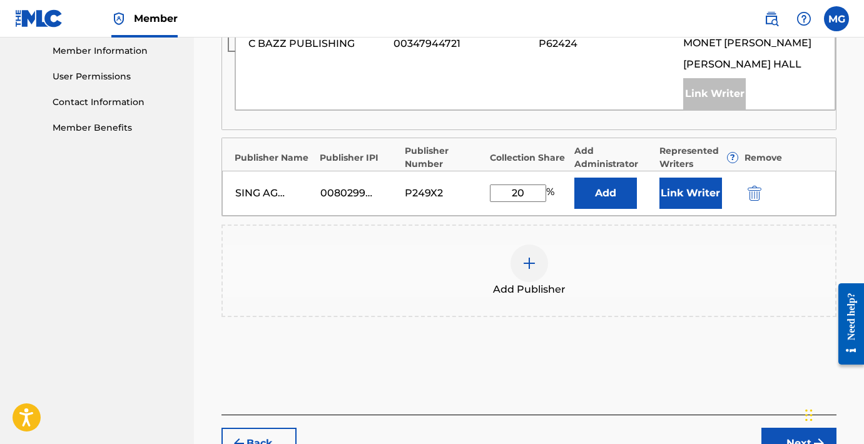
type input "20"
click at [689, 201] on button "Link Writer" at bounding box center [691, 193] width 63 height 31
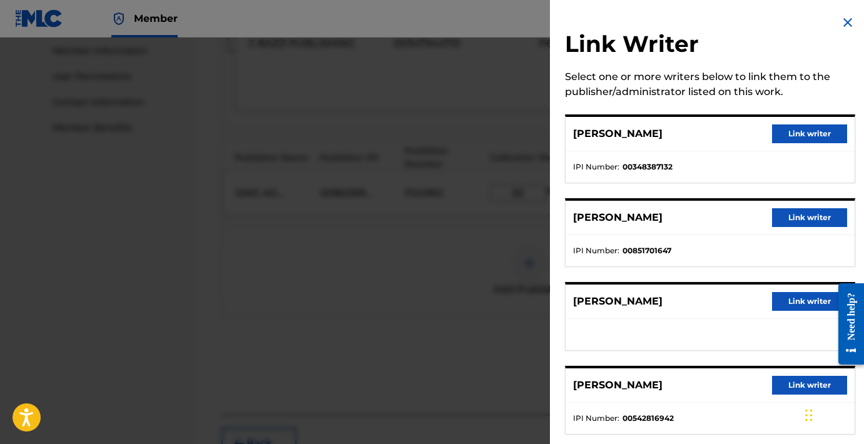
click at [806, 308] on button "Link writer" at bounding box center [809, 301] width 75 height 19
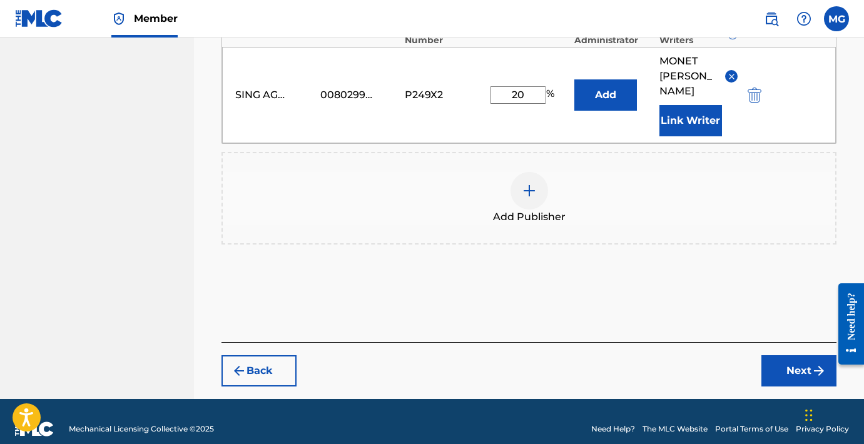
scroll to position [690, 0]
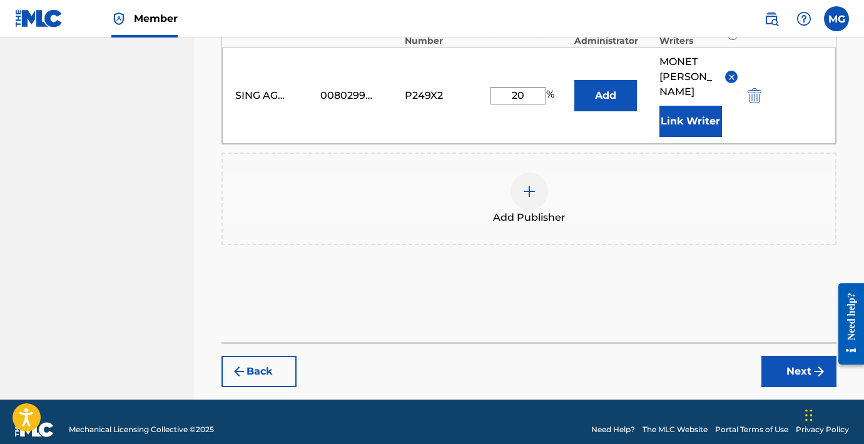
click at [796, 361] on button "Next" at bounding box center [799, 371] width 75 height 31
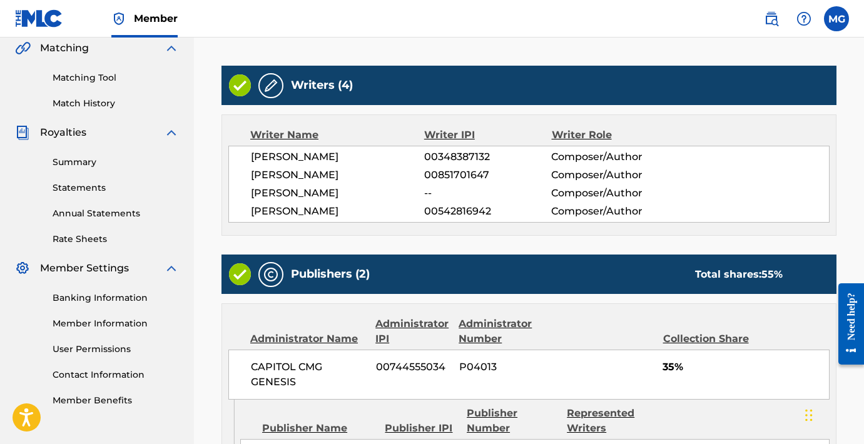
scroll to position [293, 0]
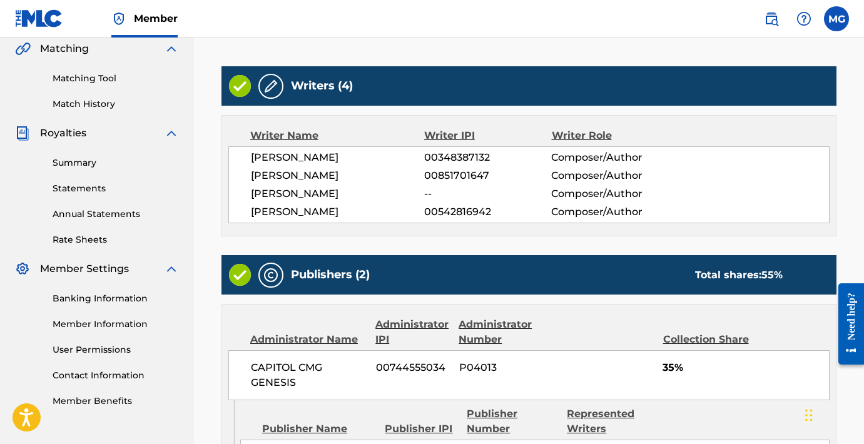
click at [428, 198] on span "--" at bounding box center [487, 194] width 127 height 15
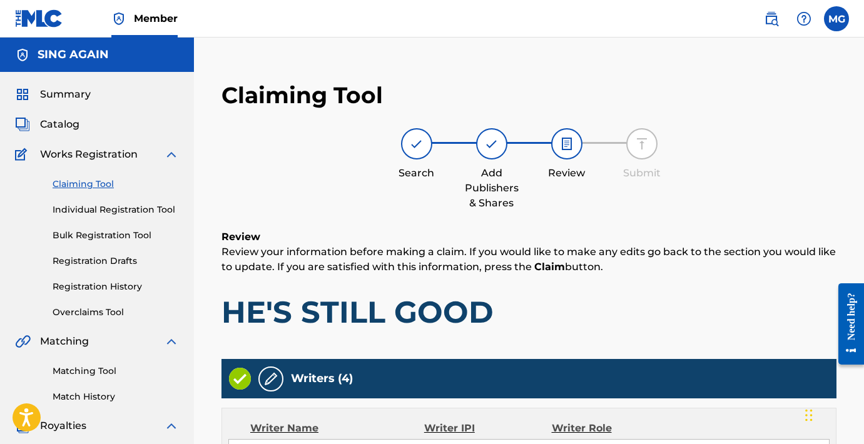
scroll to position [0, 0]
click at [493, 145] on img at bounding box center [491, 143] width 15 height 15
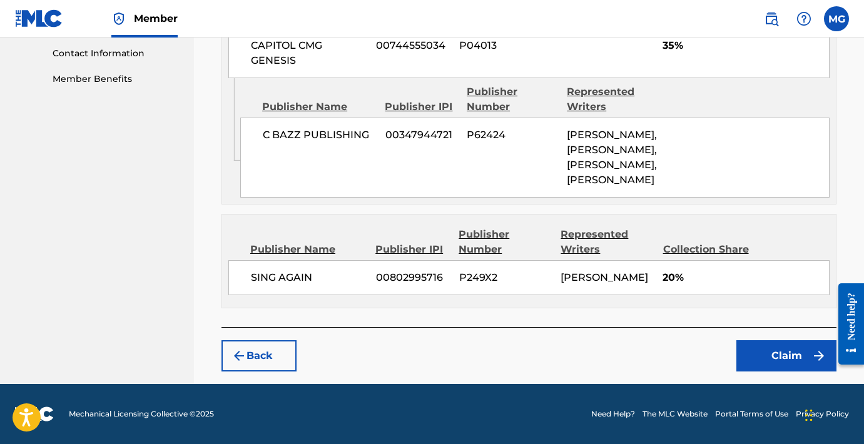
scroll to position [643, 0]
click at [797, 359] on button "Claim" at bounding box center [787, 356] width 100 height 31
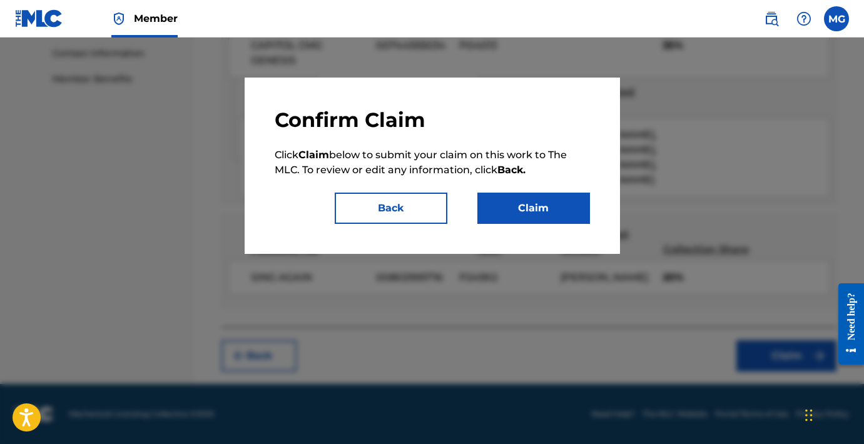
click at [530, 203] on button "Claim" at bounding box center [534, 208] width 113 height 31
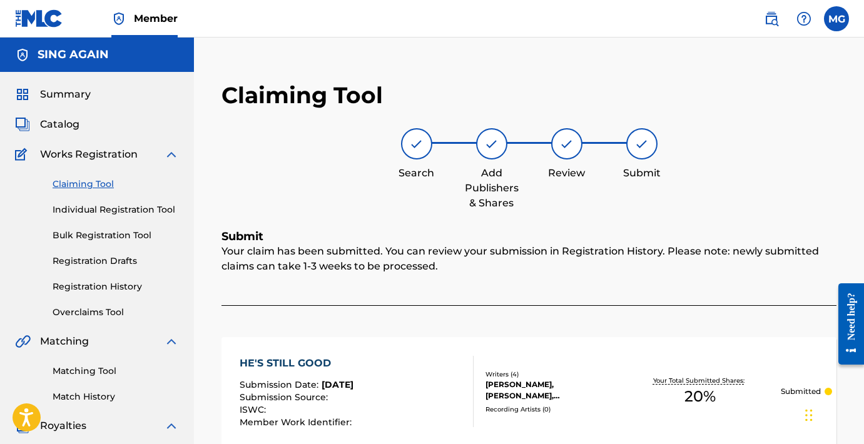
scroll to position [0, 0]
click at [96, 172] on div "Claiming Tool Individual Registration Tool Bulk Registration Tool Registration …" at bounding box center [97, 240] width 164 height 157
click at [97, 183] on link "Claiming Tool" at bounding box center [116, 184] width 126 height 13
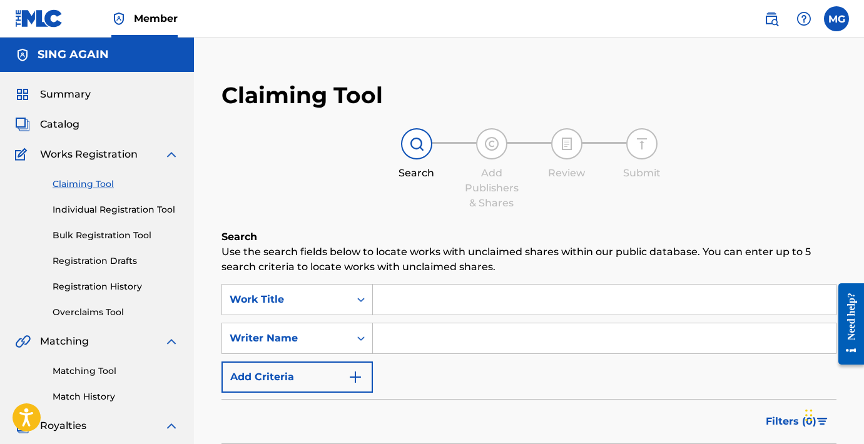
click at [424, 344] on input "Search Form" at bounding box center [604, 339] width 463 height 30
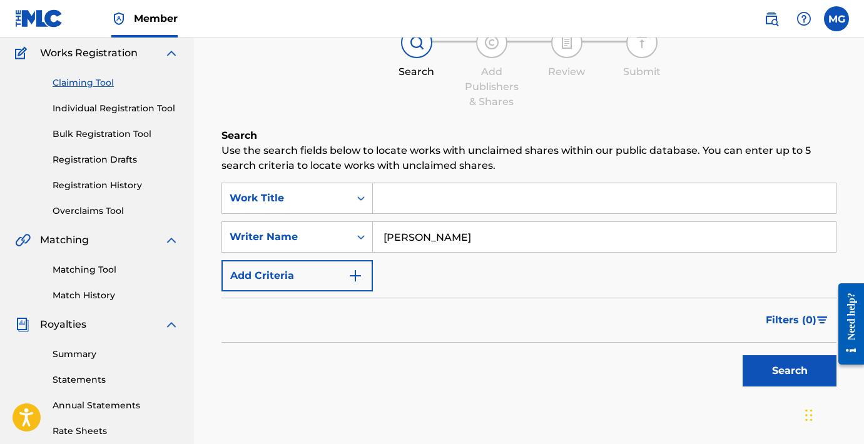
scroll to position [106, 0]
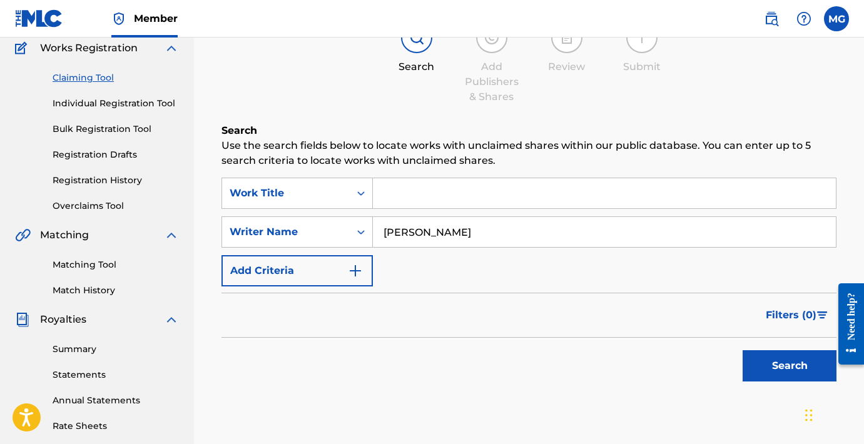
click at [776, 377] on button "Search" at bounding box center [790, 366] width 94 height 31
click at [463, 235] on input "[PERSON_NAME]" at bounding box center [604, 232] width 463 height 30
click at [790, 366] on button "Search" at bounding box center [790, 366] width 94 height 31
click at [510, 228] on input "[PERSON_NAME]" at bounding box center [604, 232] width 463 height 30
drag, startPoint x: 520, startPoint y: 240, endPoint x: 458, endPoint y: 229, distance: 62.9
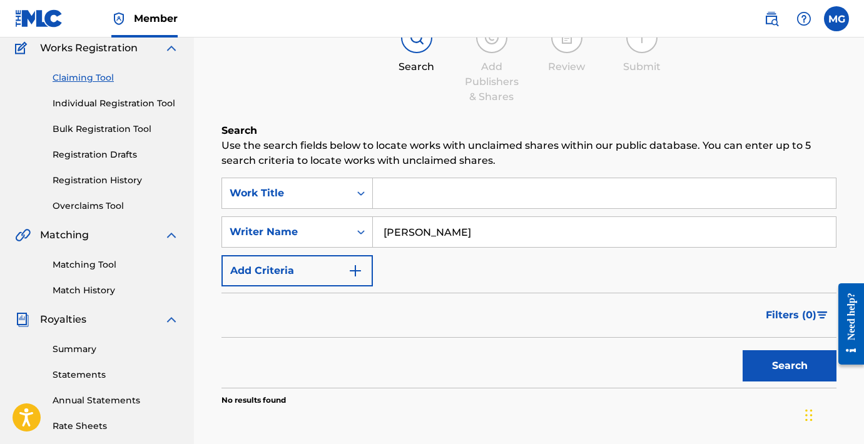
click at [458, 229] on input "[PERSON_NAME]" at bounding box center [604, 232] width 463 height 30
type input "[PERSON_NAME]"
click at [799, 369] on button "Search" at bounding box center [790, 366] width 94 height 31
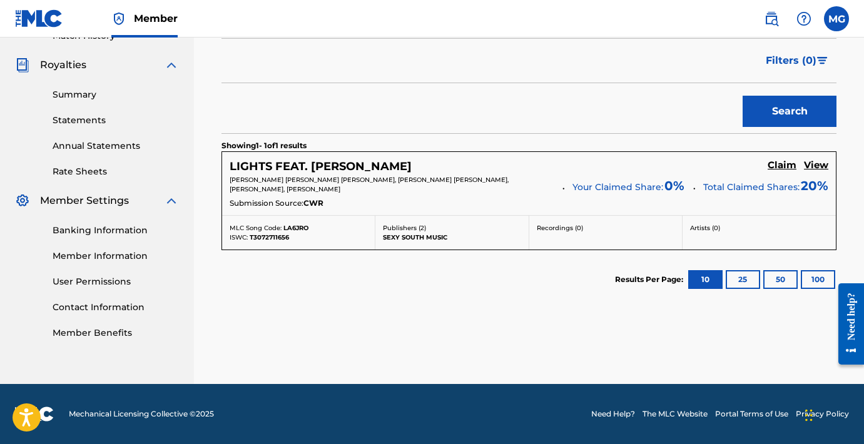
scroll to position [361, 0]
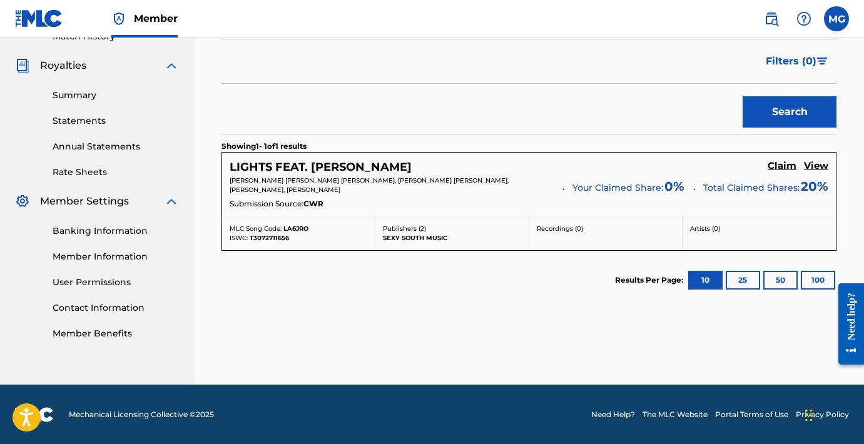
click at [792, 162] on h5 "Claim" at bounding box center [782, 166] width 29 height 12
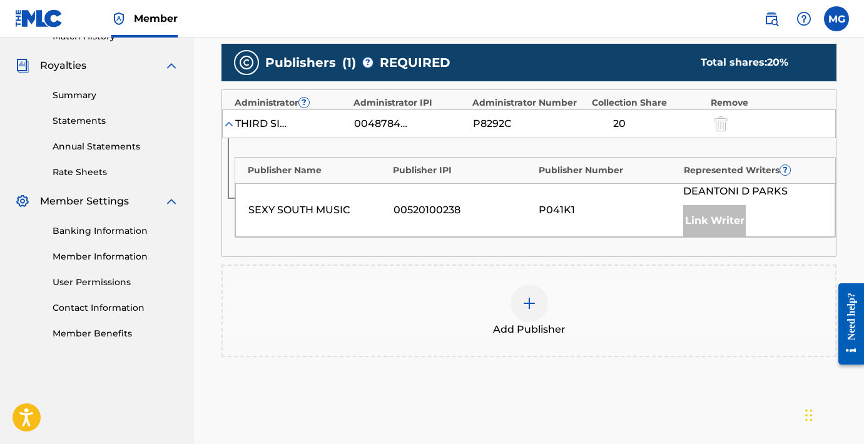
click at [528, 311] on img at bounding box center [529, 303] width 15 height 15
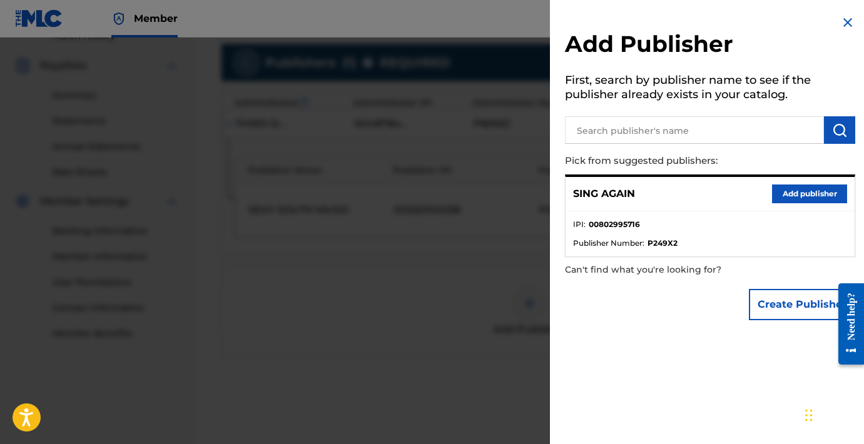
click at [802, 188] on button "Add publisher" at bounding box center [809, 194] width 75 height 19
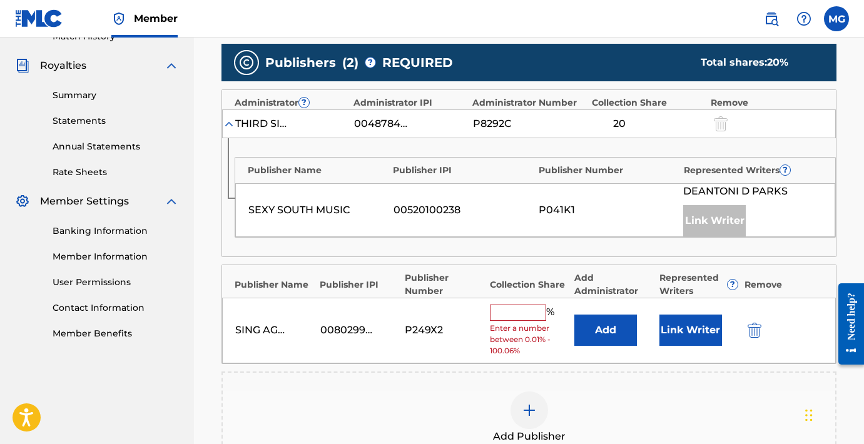
click at [525, 321] on input "text" at bounding box center [518, 313] width 56 height 16
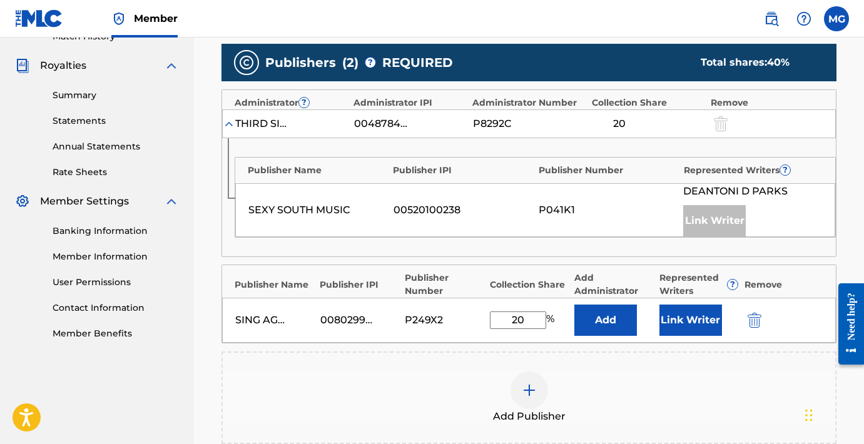
type input "20"
click at [694, 336] on button "Link Writer" at bounding box center [691, 320] width 63 height 31
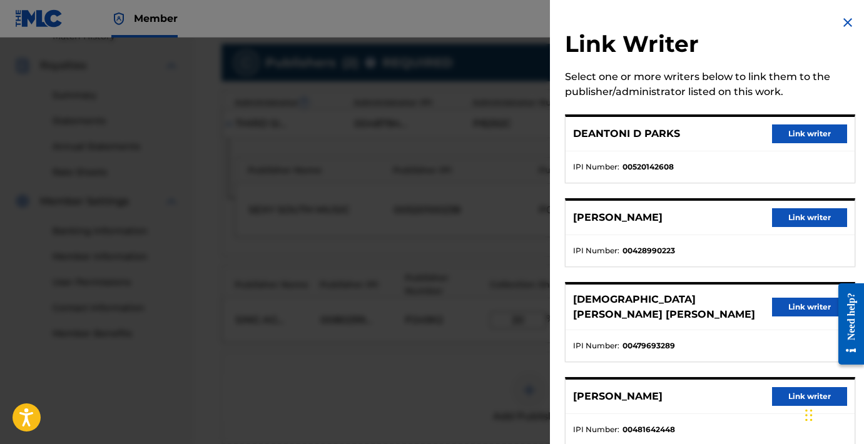
click at [782, 387] on button "Link writer" at bounding box center [809, 396] width 75 height 19
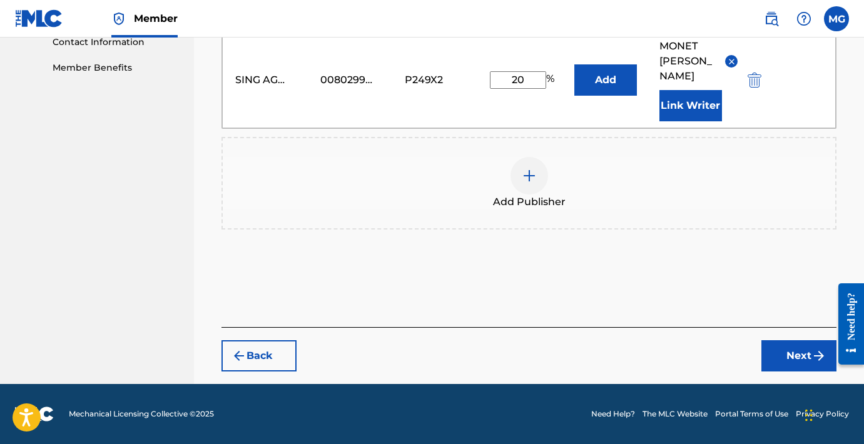
scroll to position [645, 0]
click at [804, 356] on button "Next" at bounding box center [799, 356] width 75 height 31
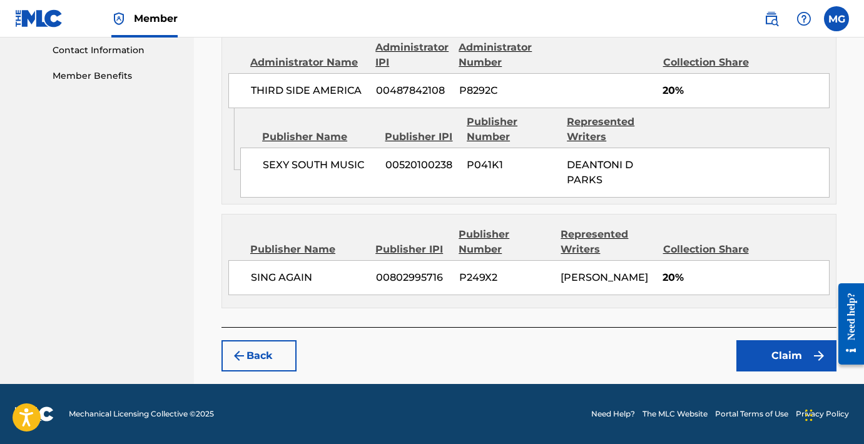
scroll to position [623, 0]
click at [804, 356] on button "Claim" at bounding box center [787, 356] width 100 height 31
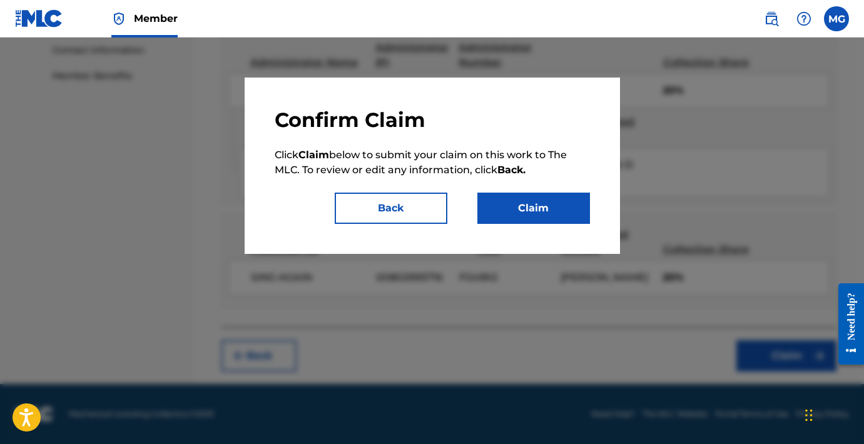
click at [523, 206] on button "Claim" at bounding box center [534, 208] width 113 height 31
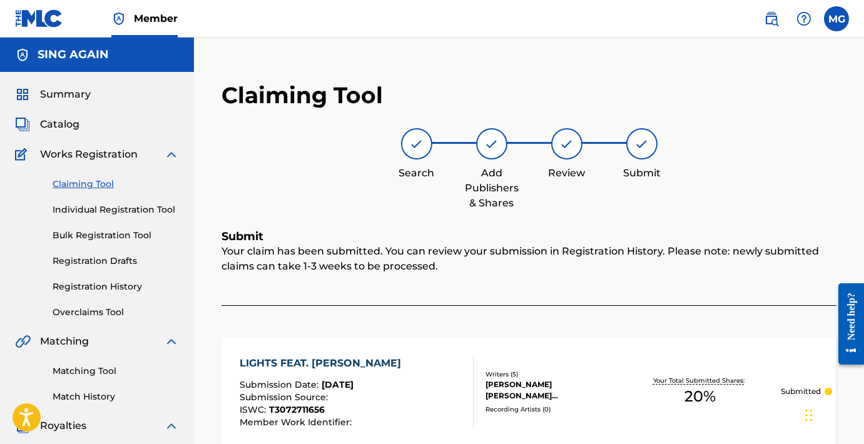
scroll to position [0, 0]
click at [101, 183] on link "Claiming Tool" at bounding box center [116, 184] width 126 height 13
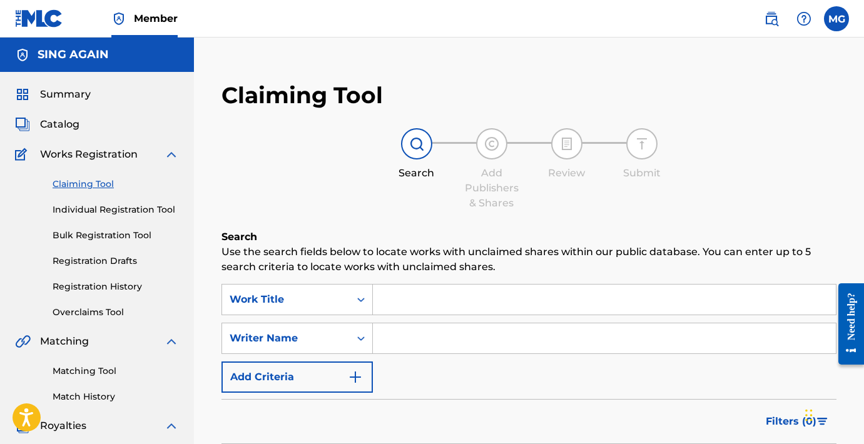
click at [407, 352] on input "Search Form" at bounding box center [604, 339] width 463 height 30
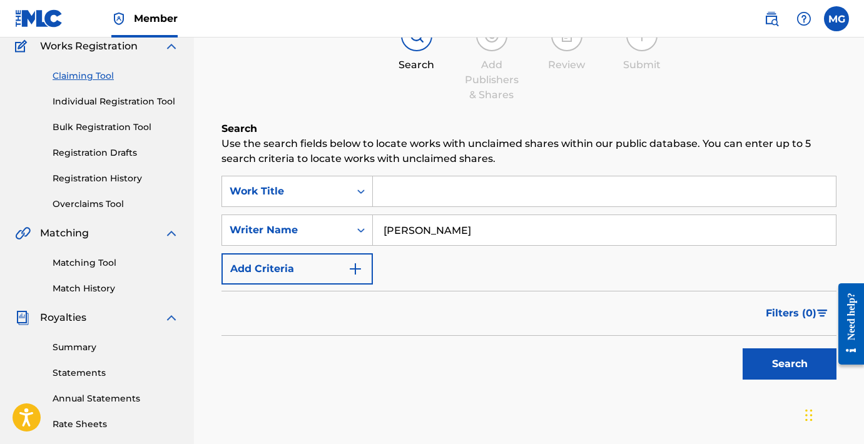
scroll to position [110, 0]
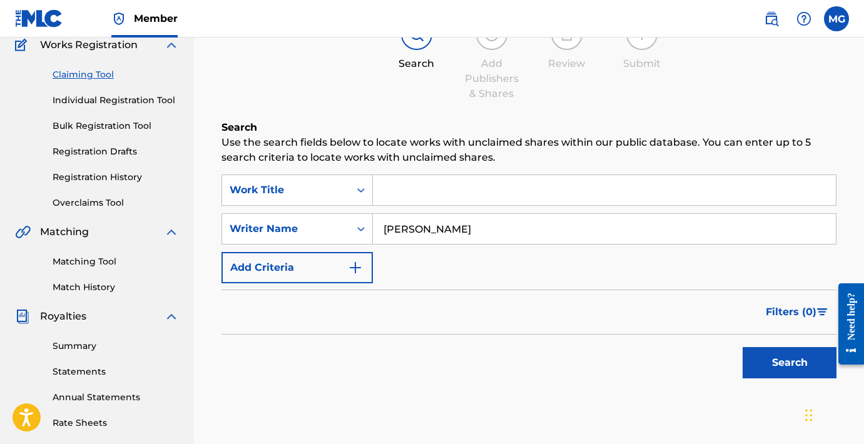
type input "[PERSON_NAME]"
click at [806, 363] on button "Search" at bounding box center [790, 362] width 94 height 31
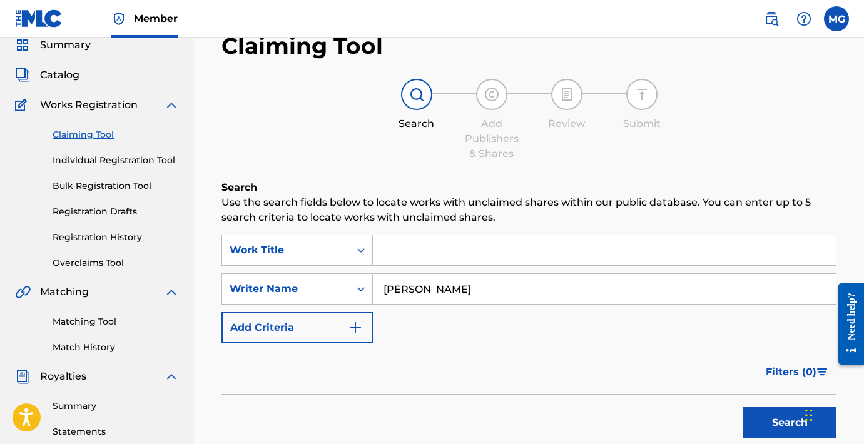
scroll to position [38, 0]
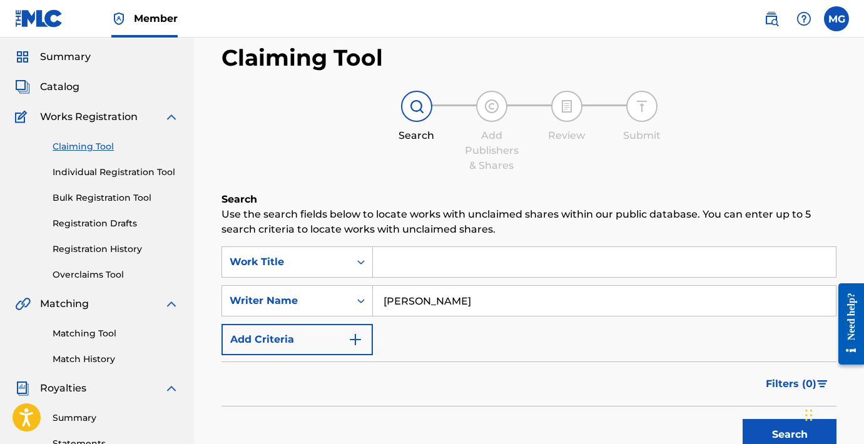
click at [94, 249] on link "Registration History" at bounding box center [116, 249] width 126 height 13
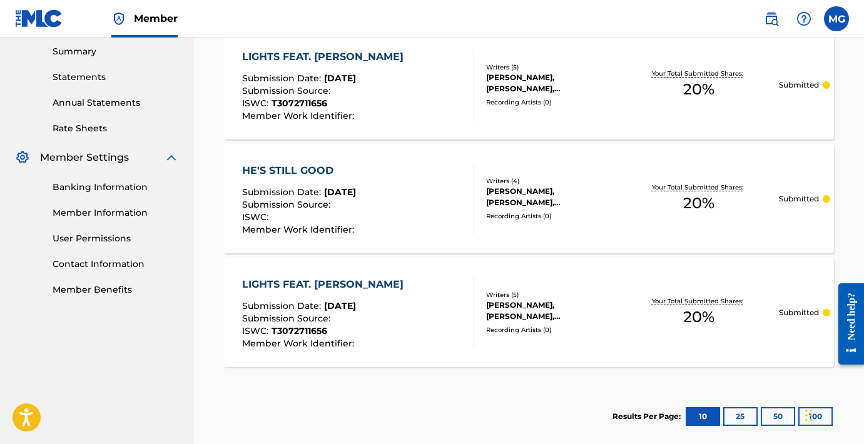
scroll to position [407, 0]
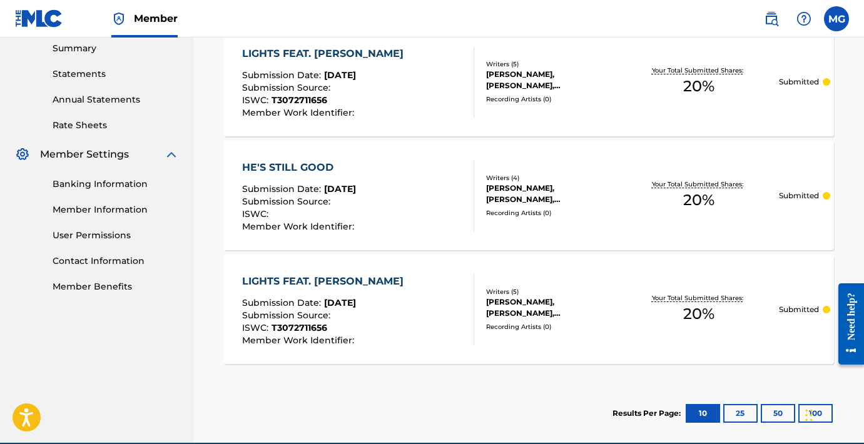
click at [68, 185] on link "Banking Information" at bounding box center [116, 184] width 126 height 13
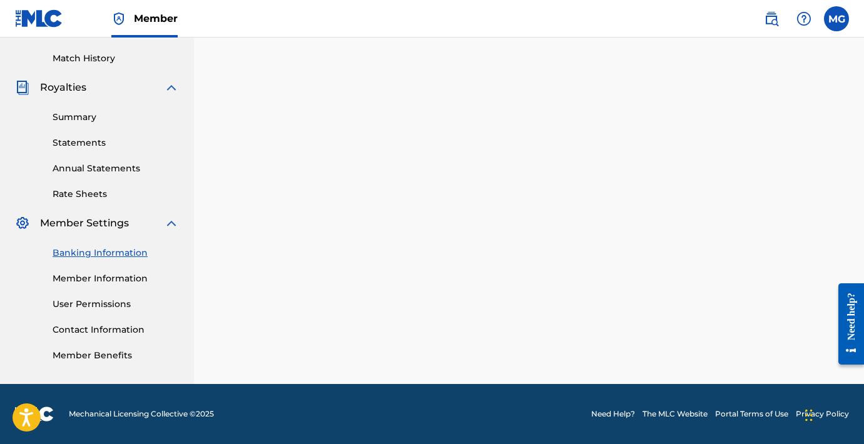
scroll to position [332, 0]
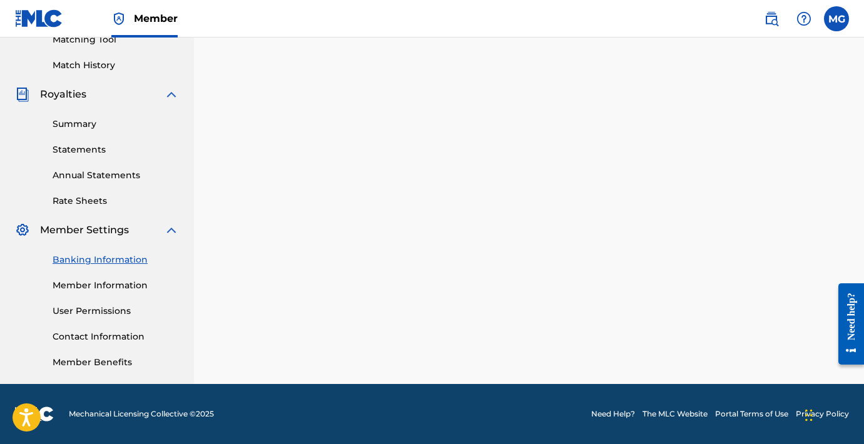
click at [130, 286] on link "Member Information" at bounding box center [116, 285] width 126 height 13
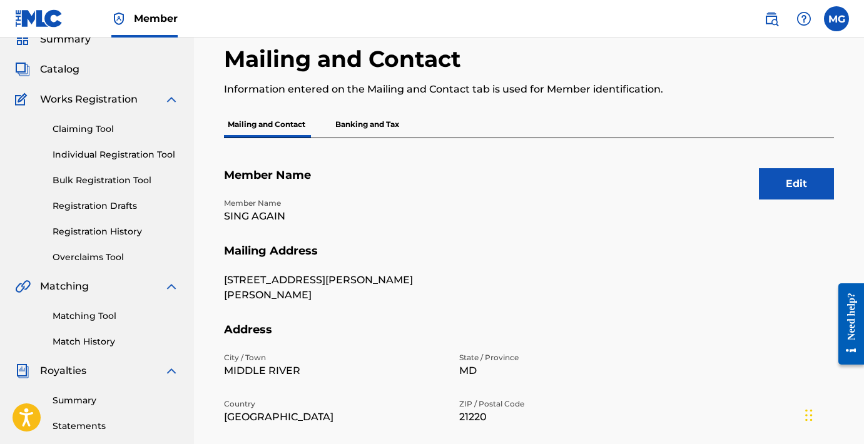
scroll to position [78, 0]
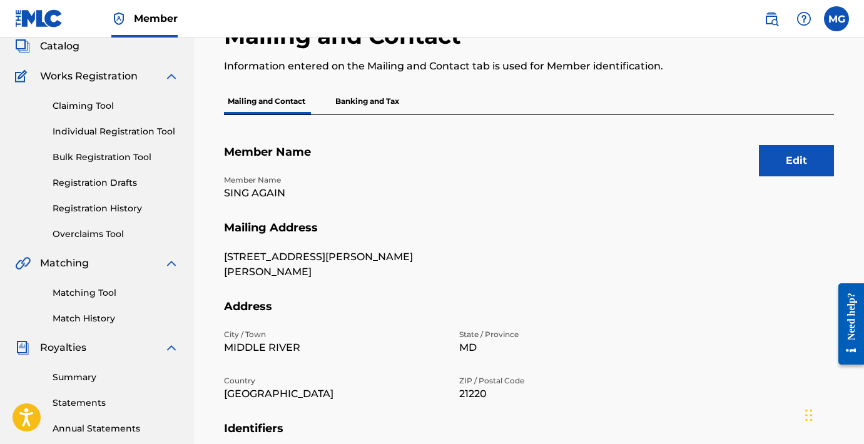
click at [801, 171] on button "Edit" at bounding box center [796, 160] width 75 height 31
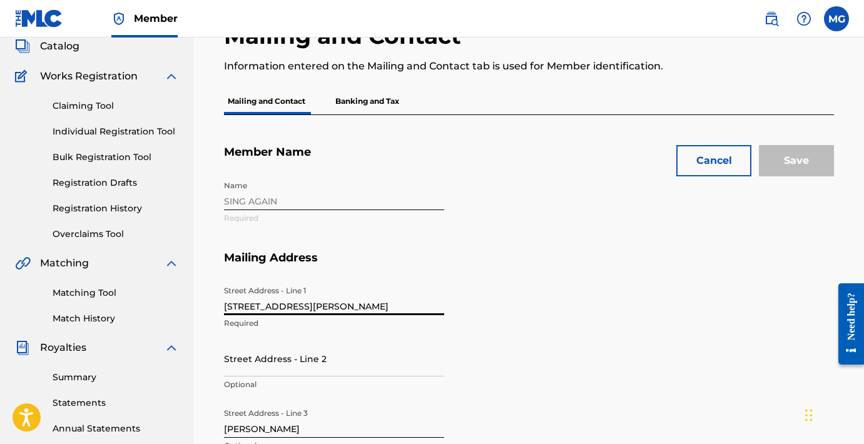
drag, startPoint x: 328, startPoint y: 305, endPoint x: 199, endPoint y: 302, distance: 129.0
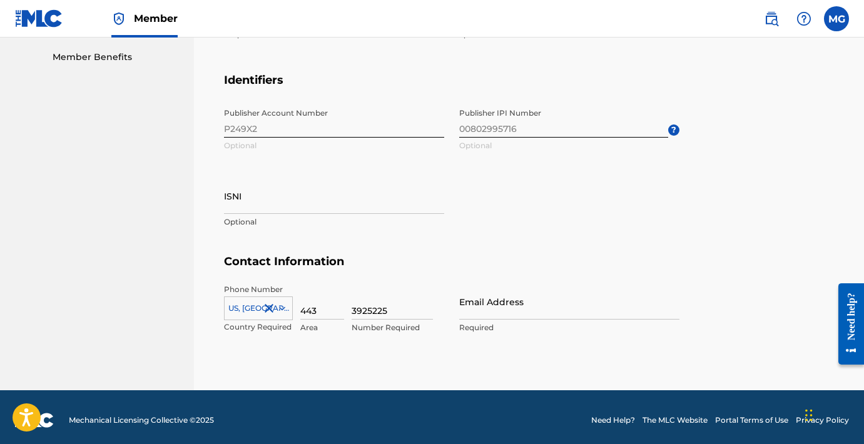
scroll to position [640, 0]
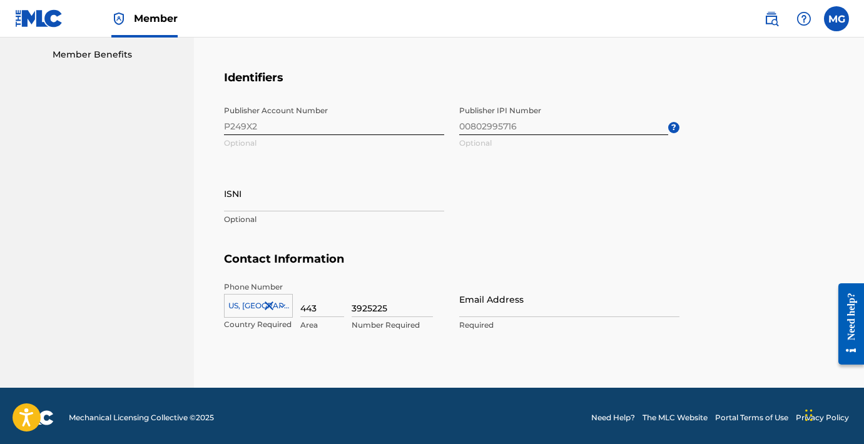
type input "[STREET_ADDRESS][PERSON_NAME]"
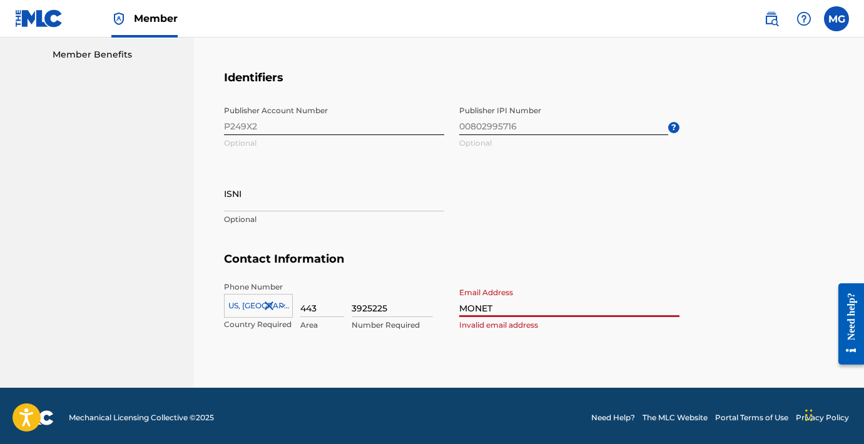
type input "MONET."
type input "[EMAIL_ADDRESS][PERSON_NAME][DOMAIN_NAME]"
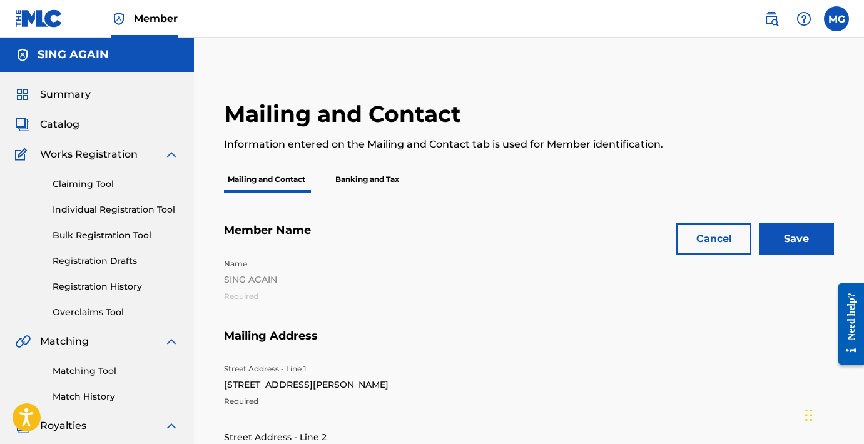
scroll to position [0, 0]
click at [810, 247] on input "Save" at bounding box center [796, 238] width 75 height 31
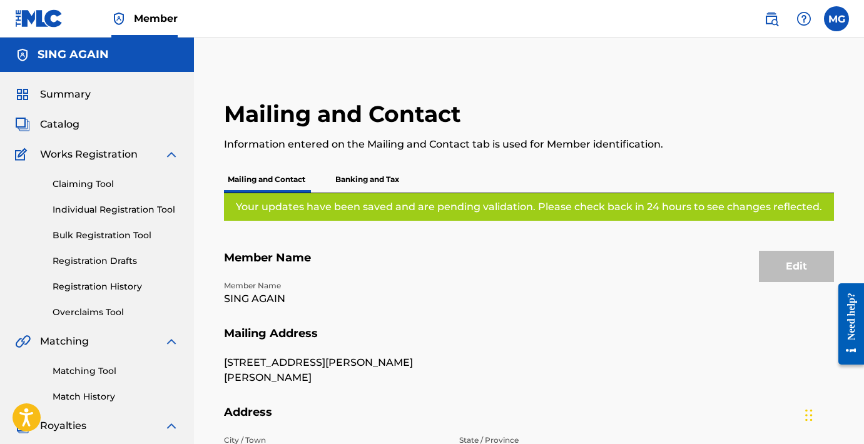
click at [363, 182] on p "Banking and Tax" at bounding box center [367, 180] width 71 height 26
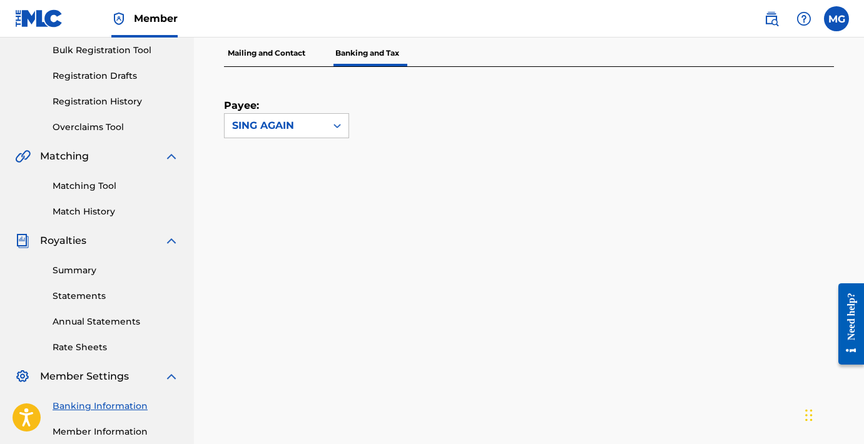
scroll to position [187, 0]
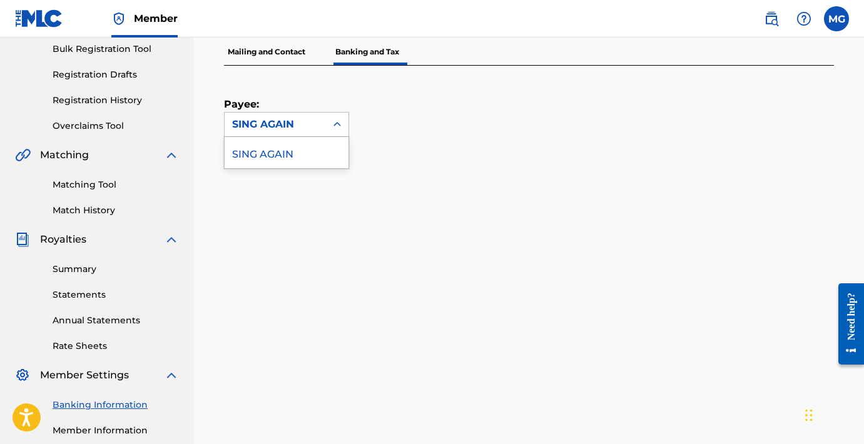
click at [273, 126] on div "SING AGAIN" at bounding box center [275, 124] width 86 height 15
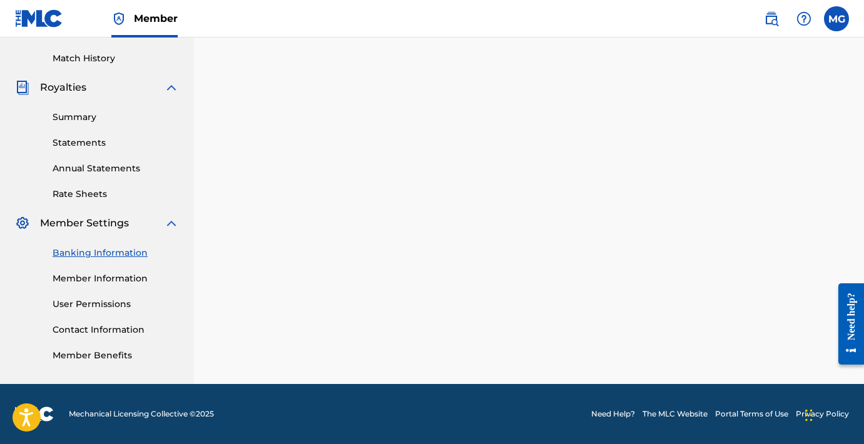
scroll to position [332, 0]
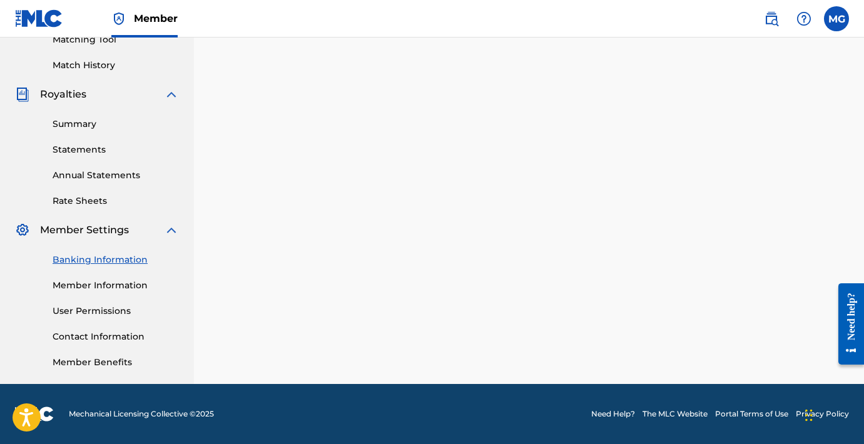
click at [104, 313] on link "User Permissions" at bounding box center [116, 311] width 126 height 13
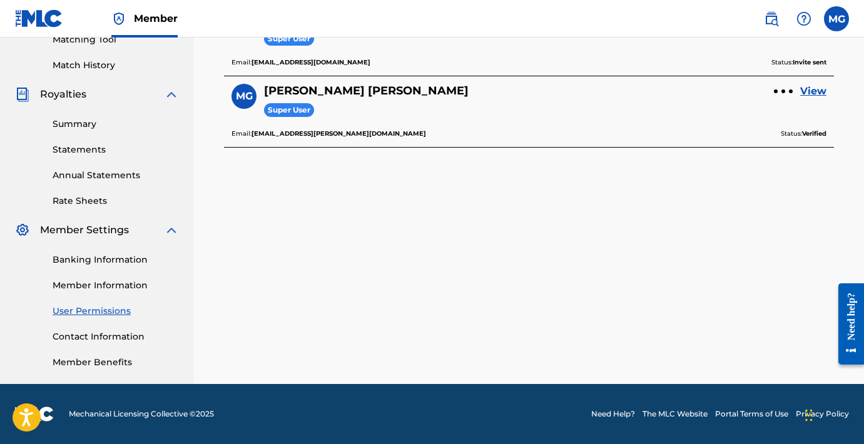
scroll to position [332, 0]
click at [110, 336] on link "Contact Information" at bounding box center [116, 337] width 126 height 13
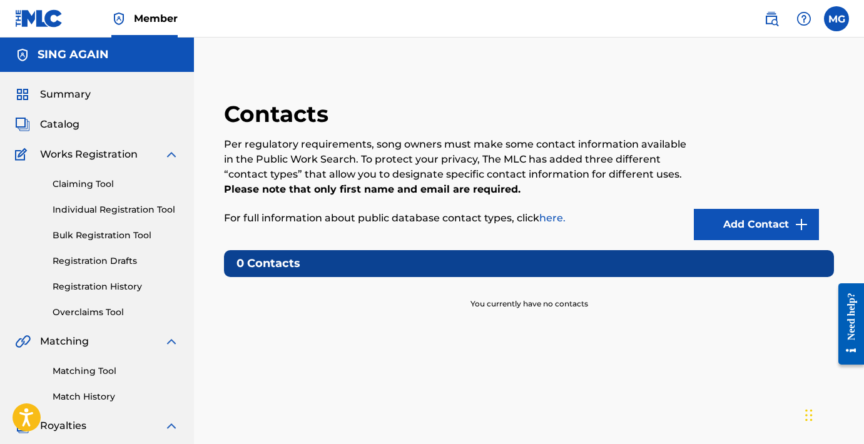
click at [750, 218] on link "Add Contact" at bounding box center [756, 224] width 125 height 31
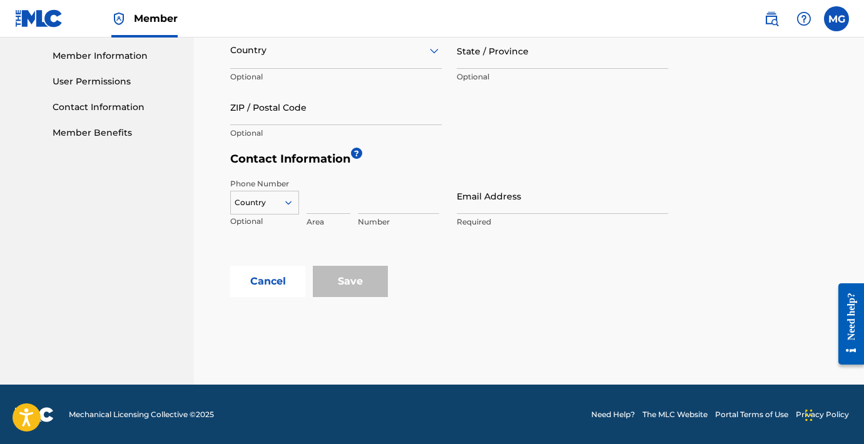
scroll to position [561, 0]
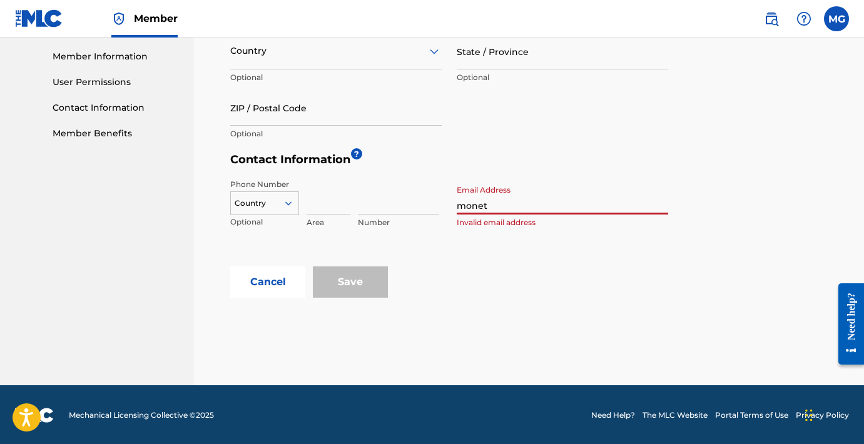
type input "monet."
type input "[EMAIL_ADDRESS][PERSON_NAME][DOMAIN_NAME]"
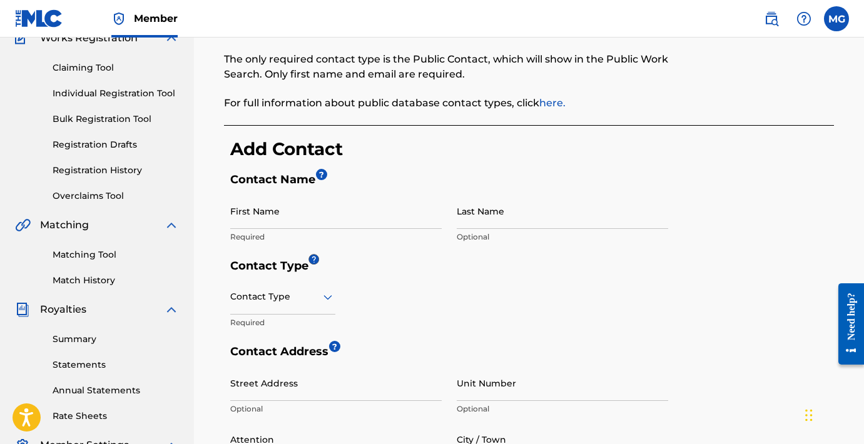
scroll to position [109, 0]
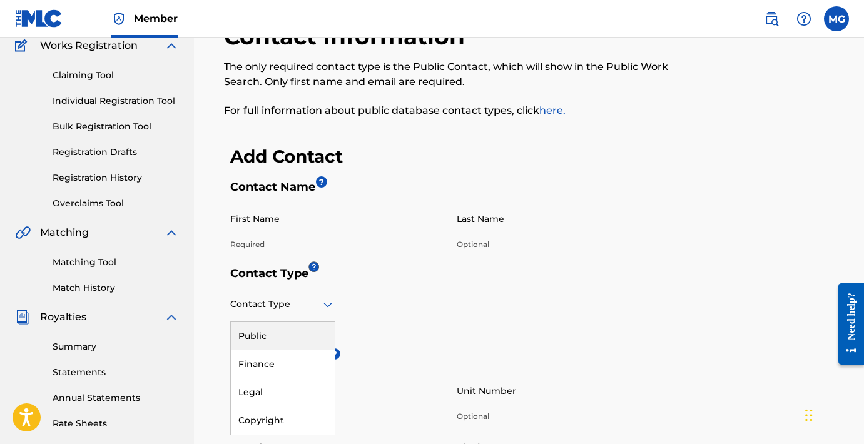
click at [275, 312] on div "Contact Type" at bounding box center [282, 305] width 105 height 36
click at [259, 335] on div "Public" at bounding box center [283, 336] width 104 height 28
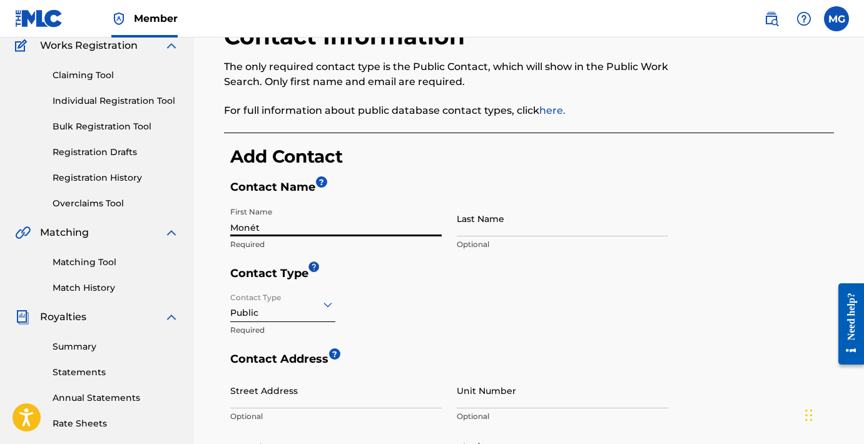
type input "Monét"
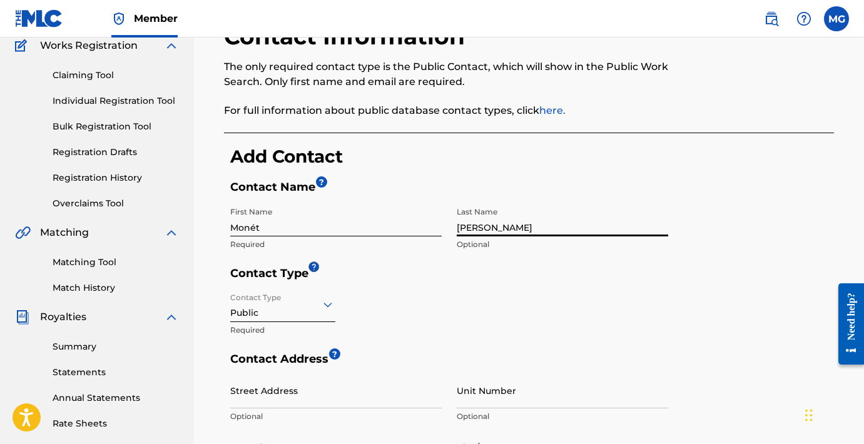
type input "[PERSON_NAME]"
click at [685, 277] on h5 "Contact Type" at bounding box center [532, 277] width 604 height 21
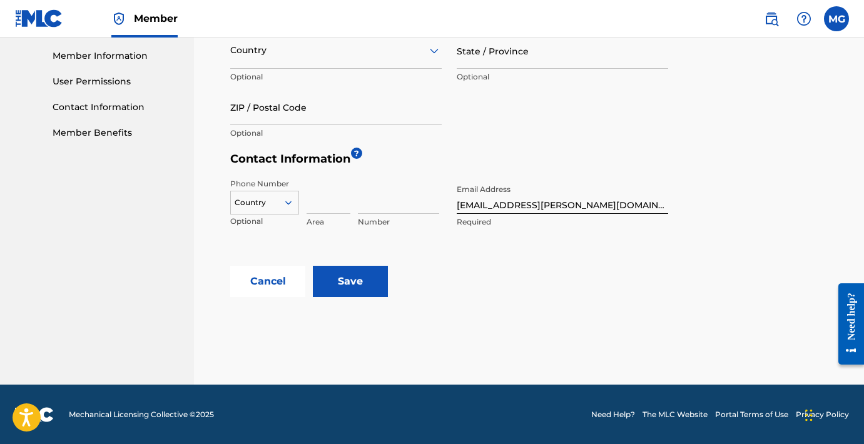
scroll to position [561, 0]
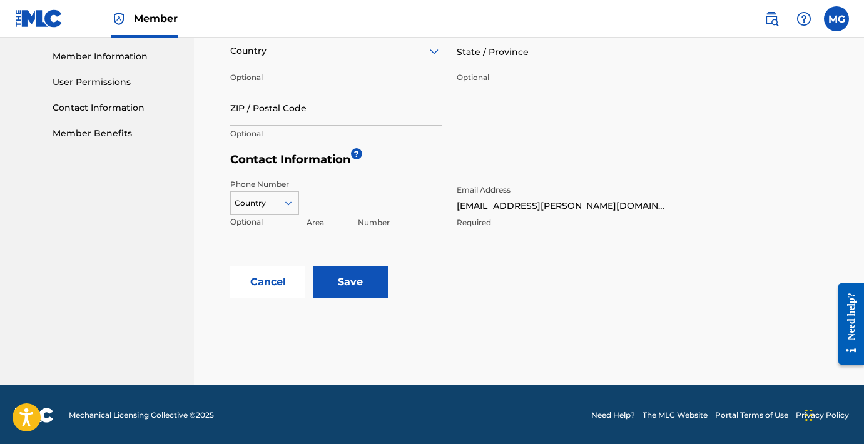
click at [367, 277] on input "Save" at bounding box center [350, 282] width 75 height 31
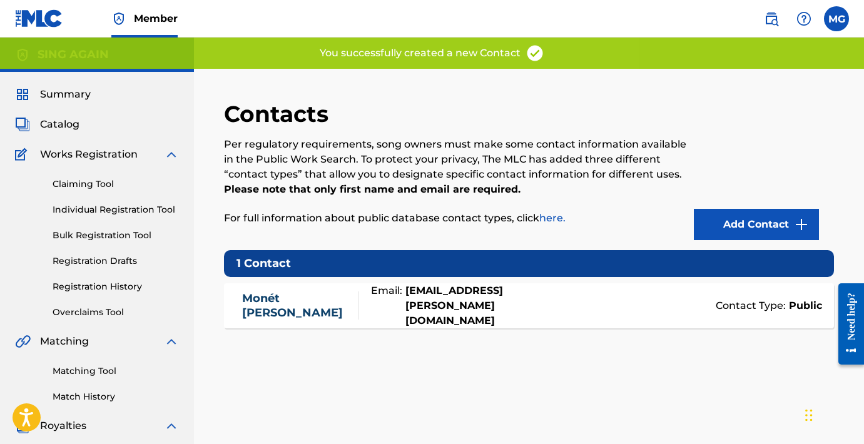
click at [376, 386] on div "Contacts Per regulatory requirements, song owners must make some contact inform…" at bounding box center [529, 423] width 640 height 647
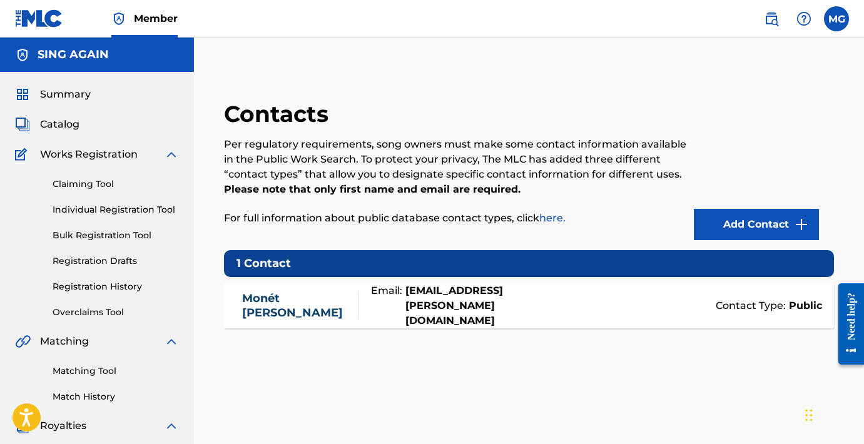
click at [102, 213] on link "Individual Registration Tool" at bounding box center [116, 209] width 126 height 13
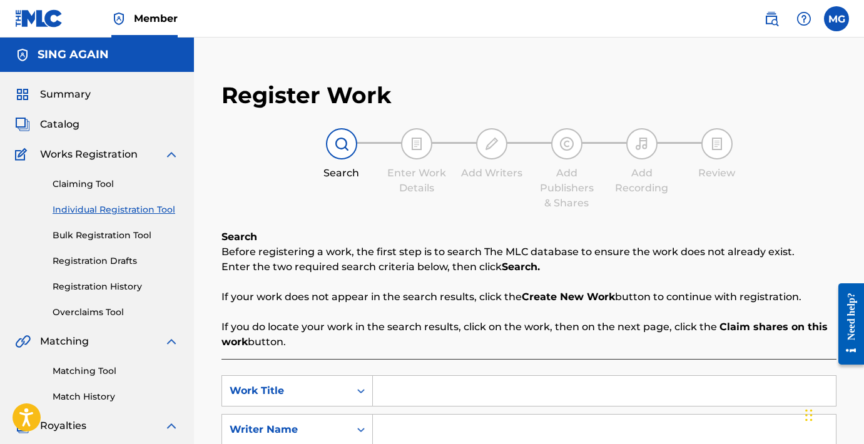
click at [57, 118] on span "Catalog" at bounding box center [59, 124] width 39 height 15
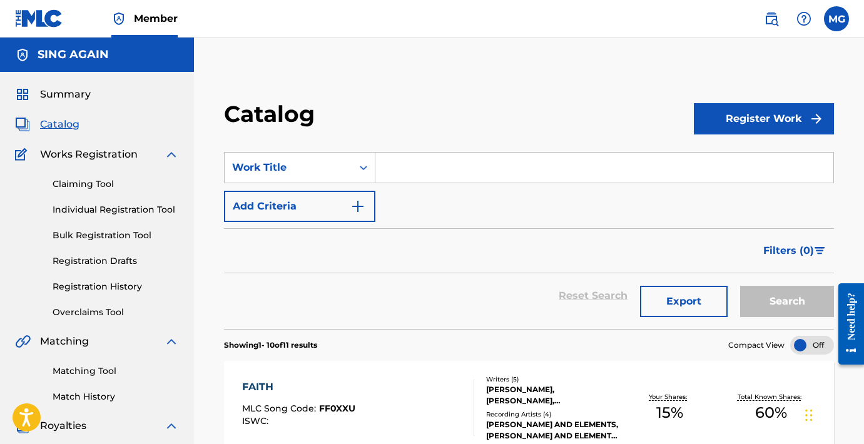
click at [73, 93] on span "Summary" at bounding box center [65, 94] width 51 height 15
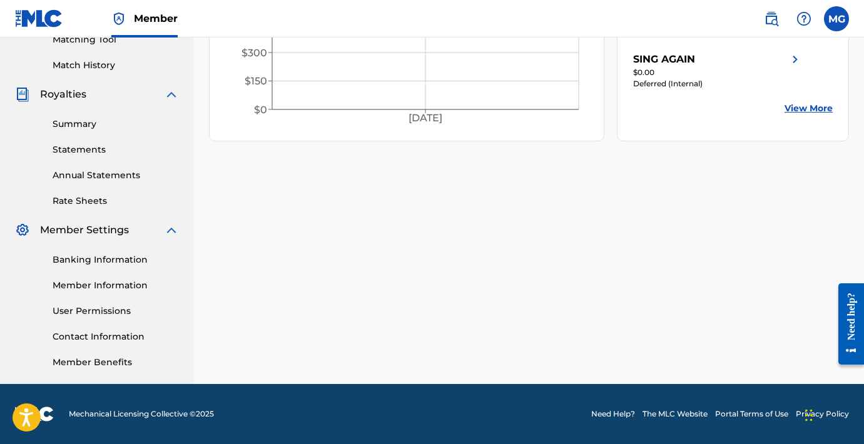
scroll to position [332, 0]
click at [796, 61] on img at bounding box center [795, 59] width 15 height 15
